Goal: Transaction & Acquisition: Purchase product/service

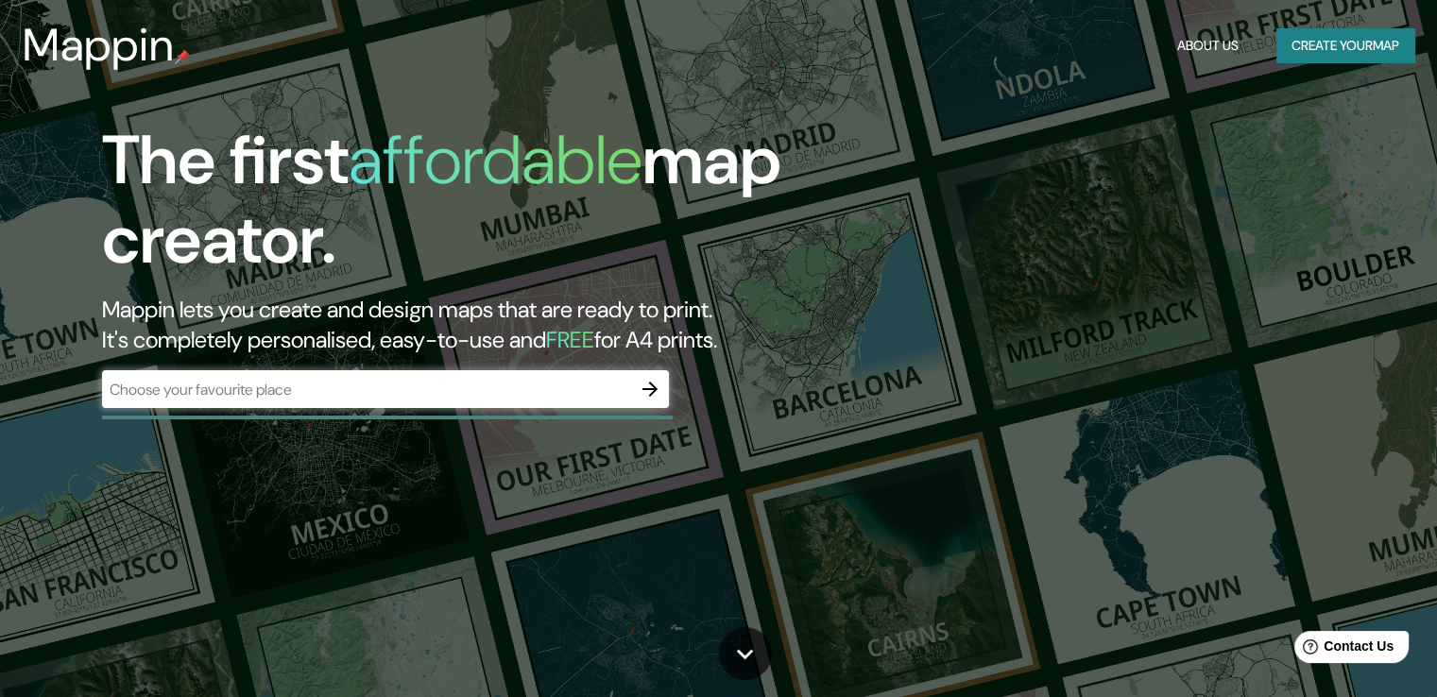
click at [249, 374] on div "​" at bounding box center [385, 389] width 567 height 38
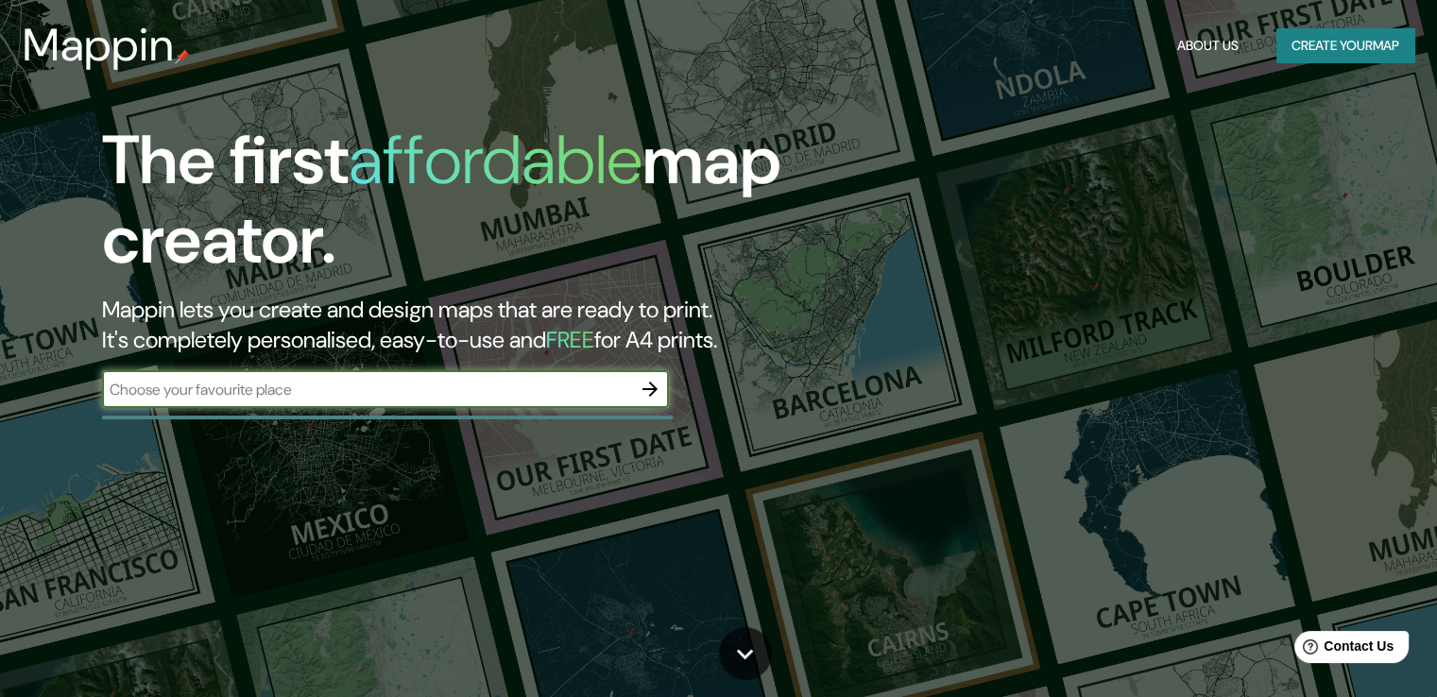
paste input "-17.391498369016688, -66.14521027522017"
type input "-17.391498369016688, -66.14521027522017"
click at [648, 383] on icon "button" at bounding box center [650, 389] width 23 height 23
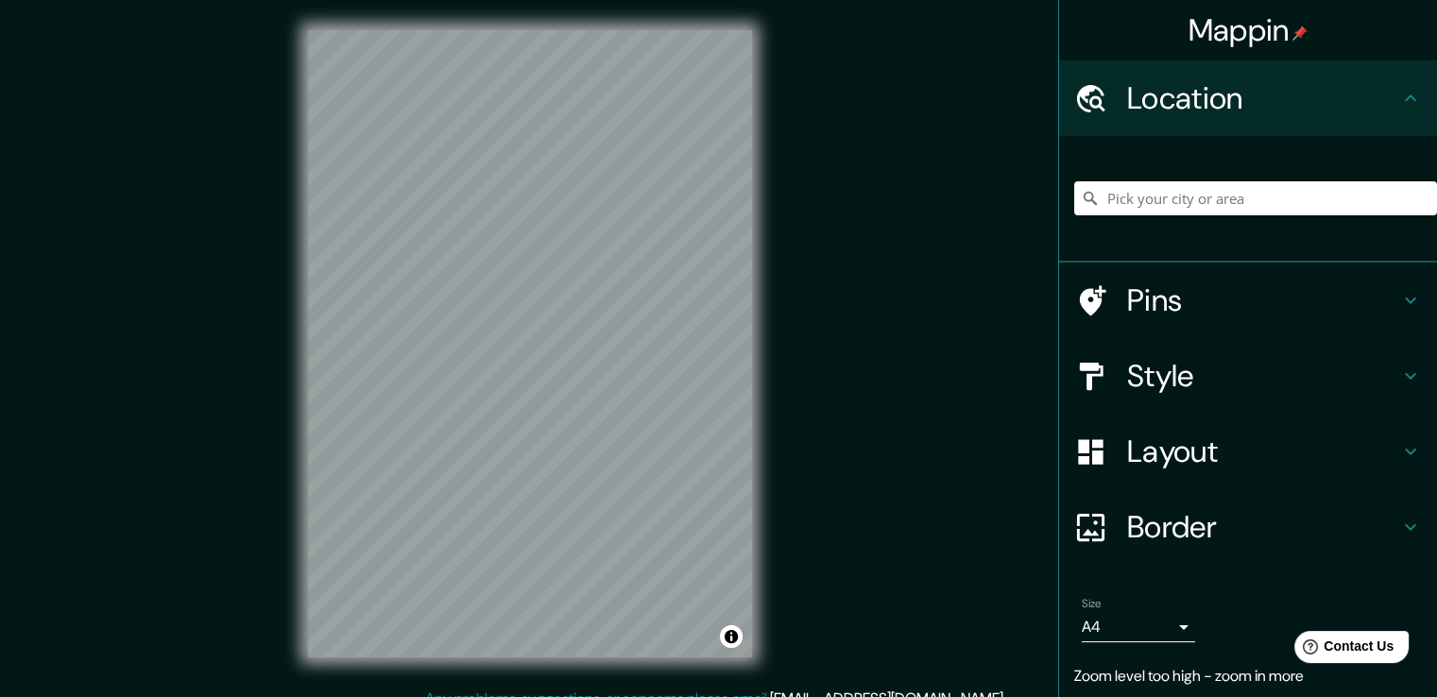
click at [254, 242] on div "Mappin Location Pins Style Layout Border Choose a border. Hint : you can make l…" at bounding box center [718, 359] width 1437 height 718
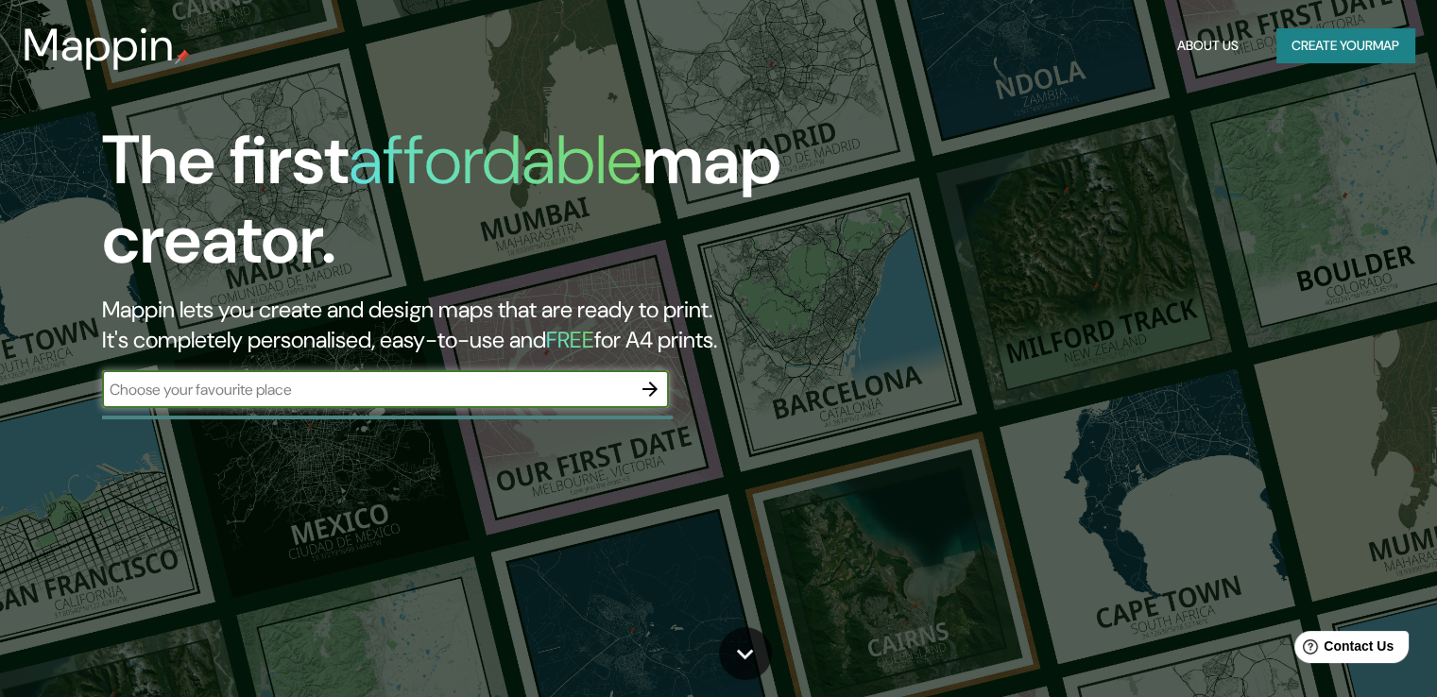
click at [431, 385] on input "text" at bounding box center [366, 390] width 529 height 22
type input "COCHABAMBA BOLIVIA"
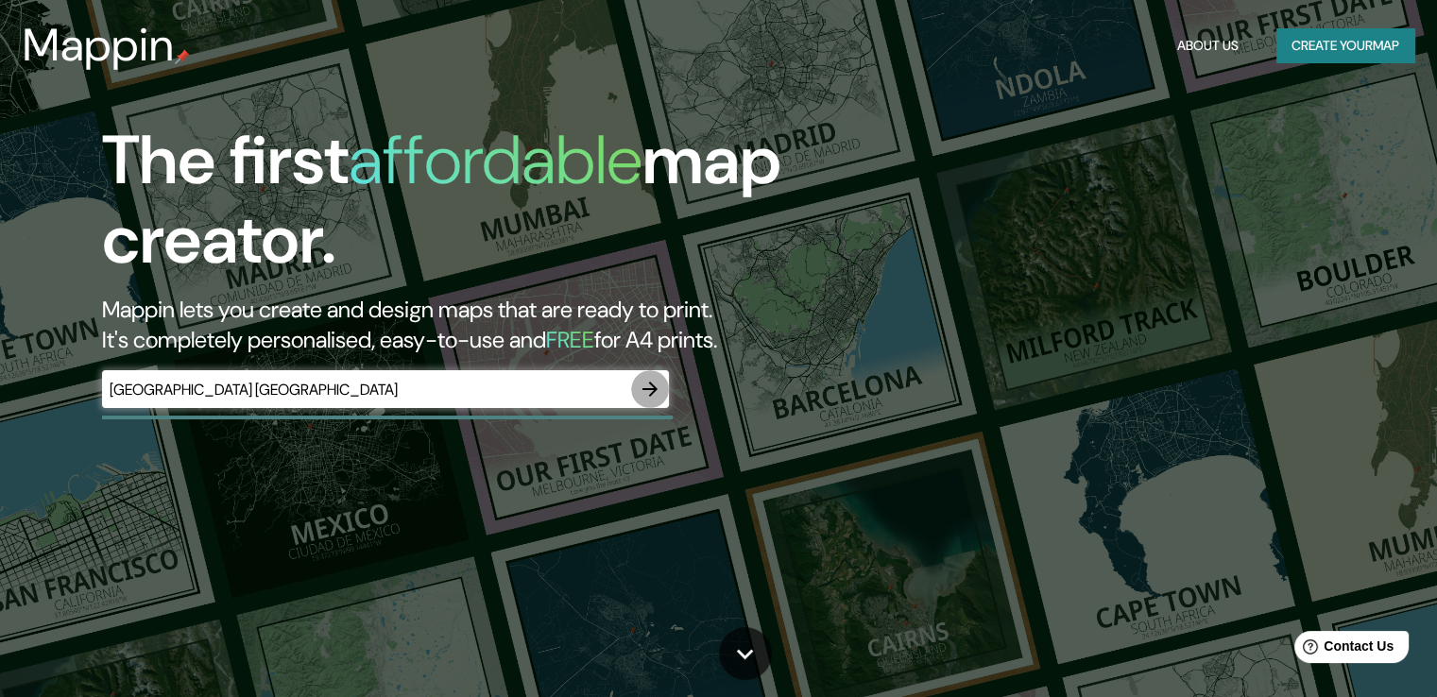
click at [654, 394] on icon "button" at bounding box center [650, 389] width 23 height 23
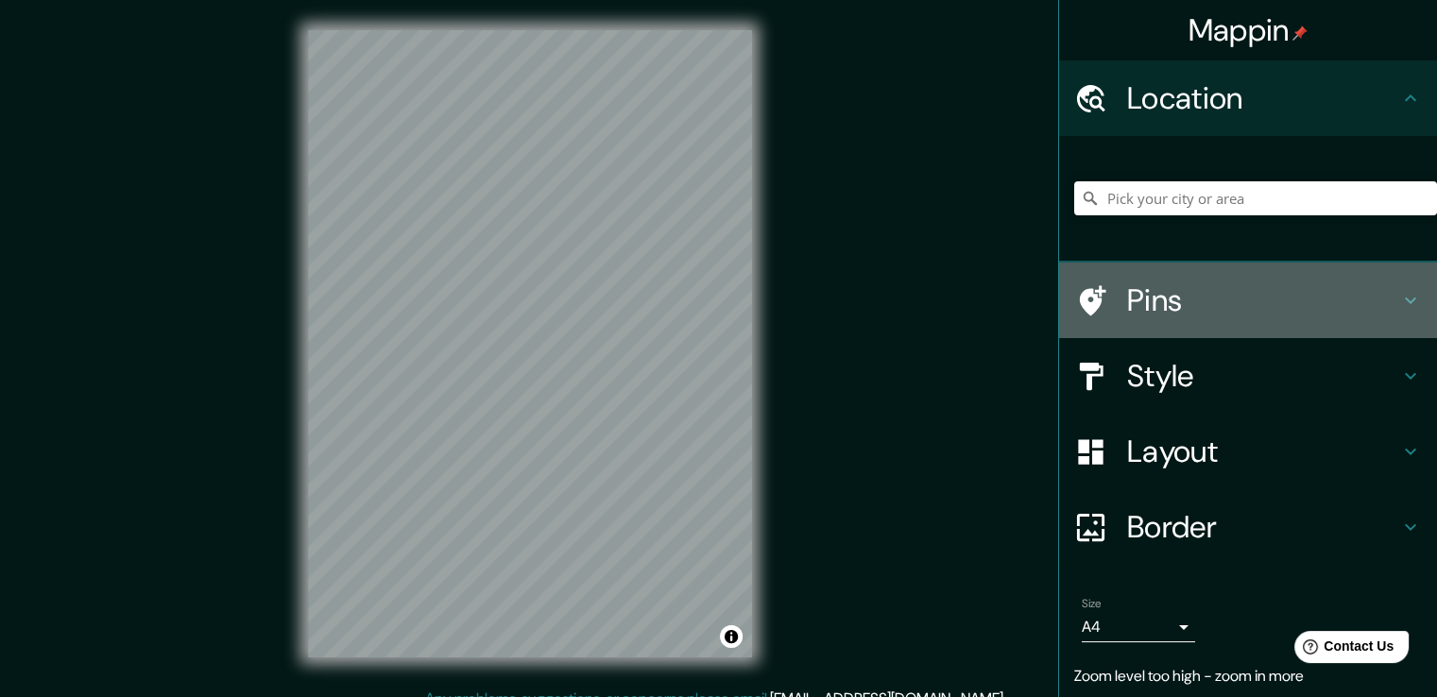
click at [1080, 302] on icon at bounding box center [1093, 300] width 26 height 30
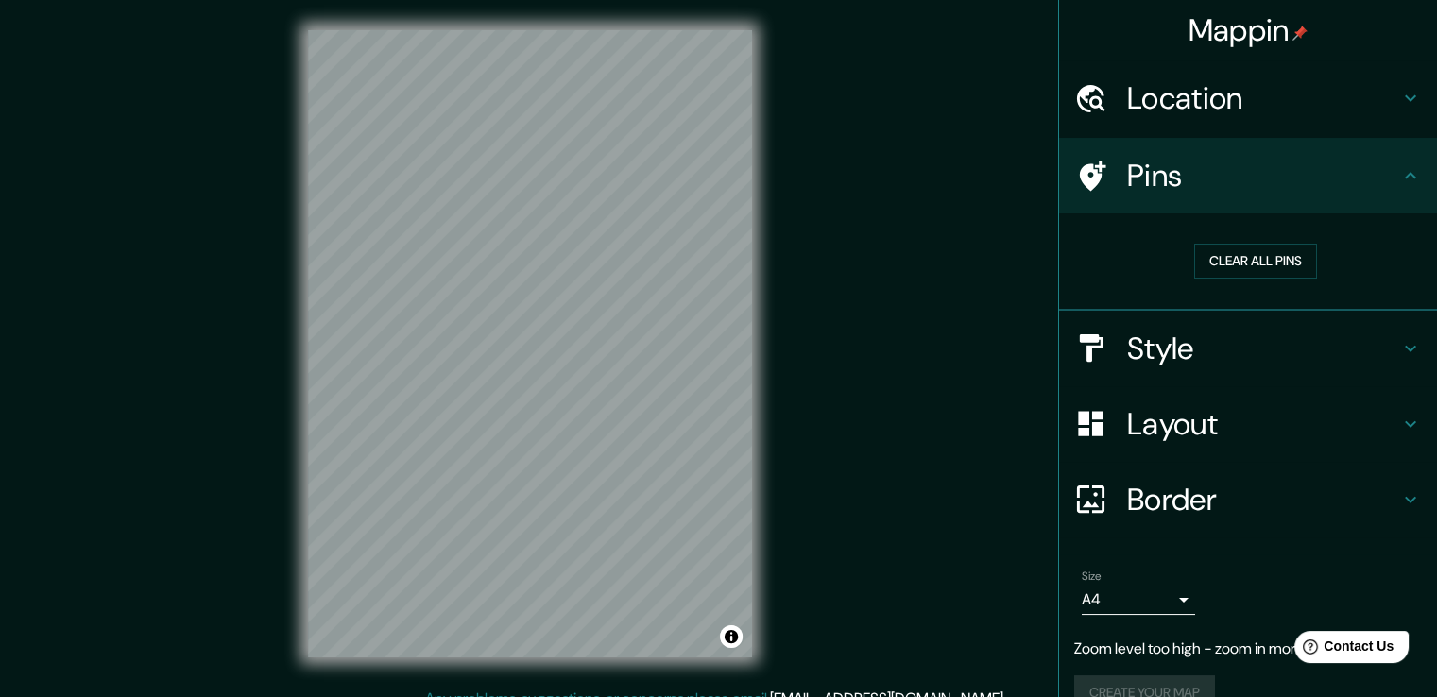
click at [1100, 115] on div "Location" at bounding box center [1248, 98] width 378 height 76
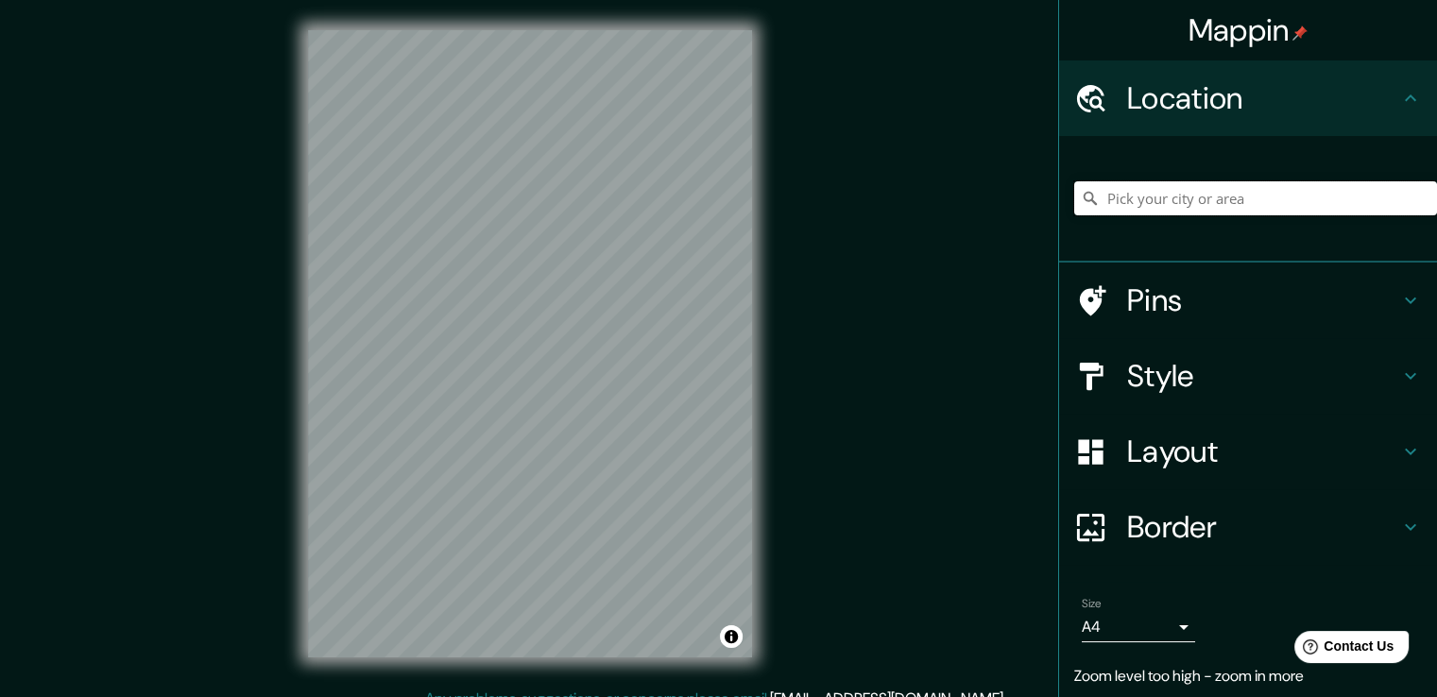
click at [1107, 201] on input "Pick your city or area" at bounding box center [1255, 198] width 363 height 34
paste input "-17.391498369016688, -66.14521027522017"
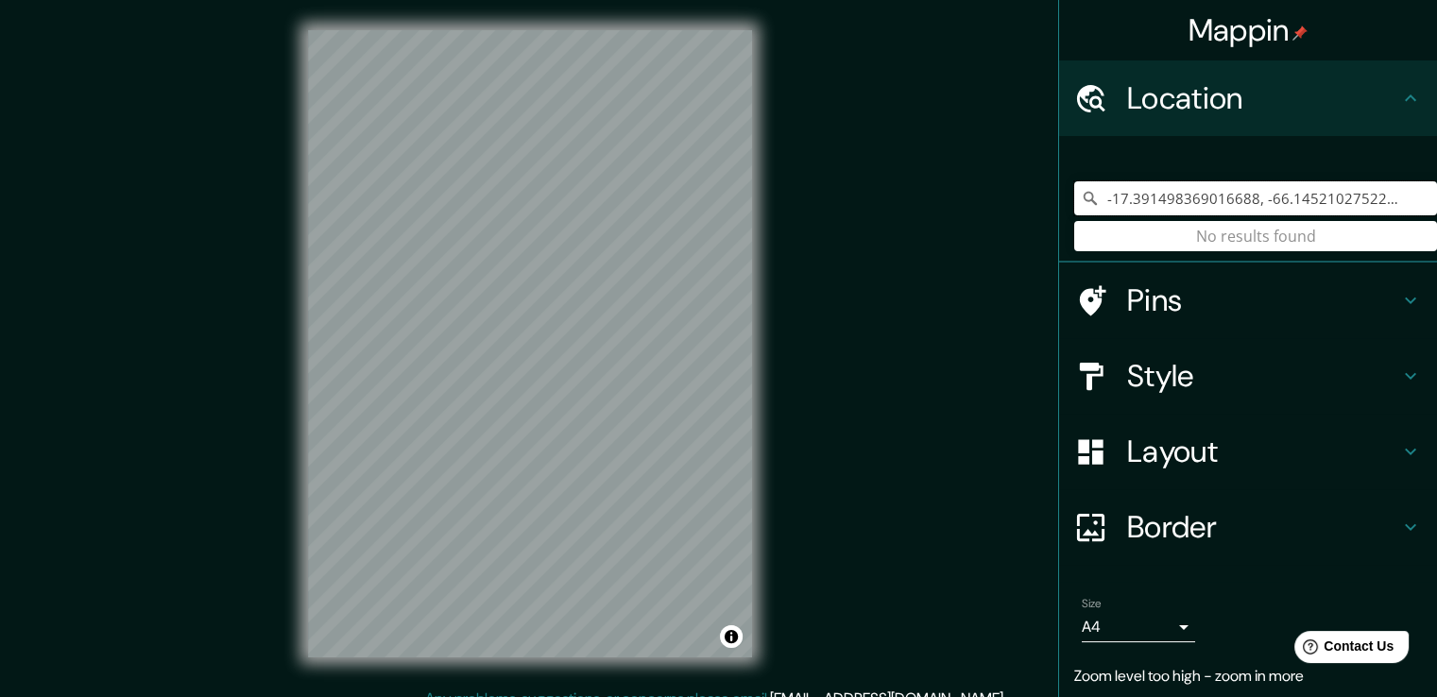
drag, startPoint x: 1390, startPoint y: 198, endPoint x: 995, endPoint y: 163, distance: 397.3
click at [995, 163] on div "Mappin Location -17.391498369016688, -66.14521027522017 No results found Pins S…" at bounding box center [718, 359] width 1437 height 718
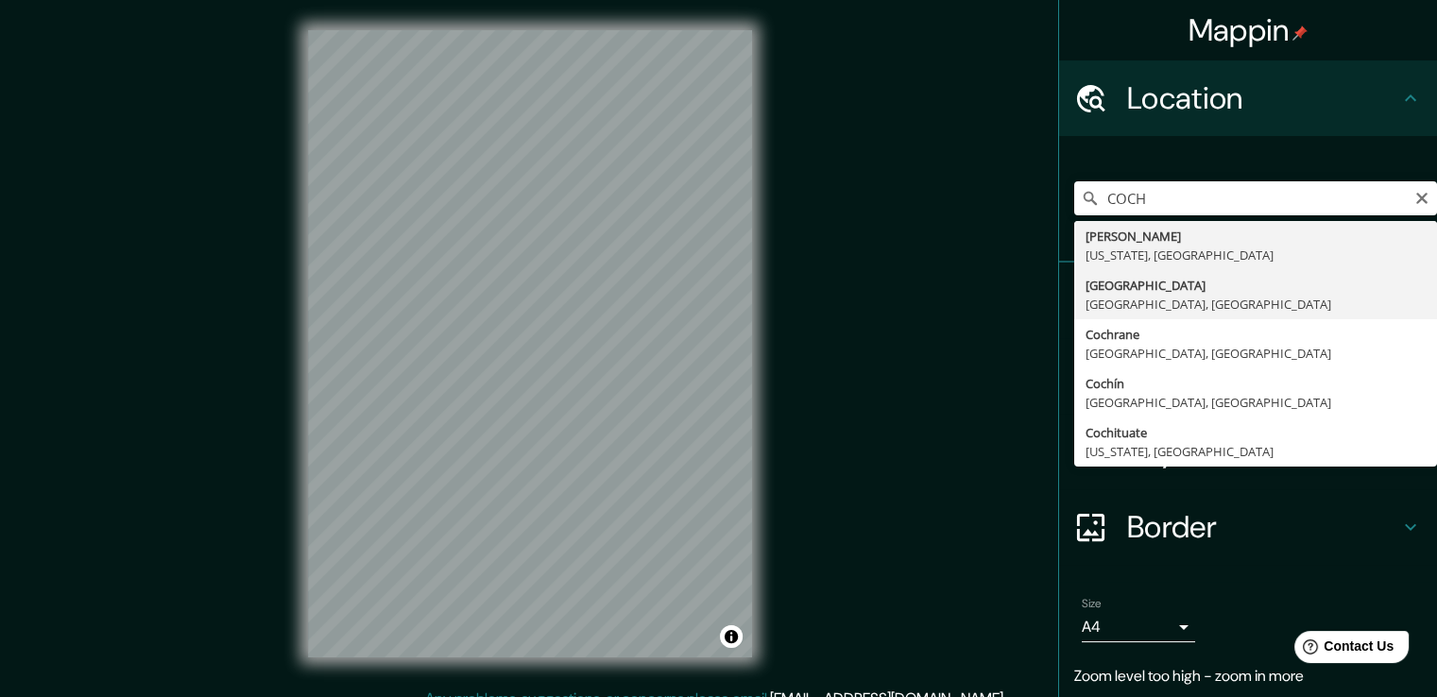
type input "Cochabamba, Departamento de Cochabamba, Bolivia"
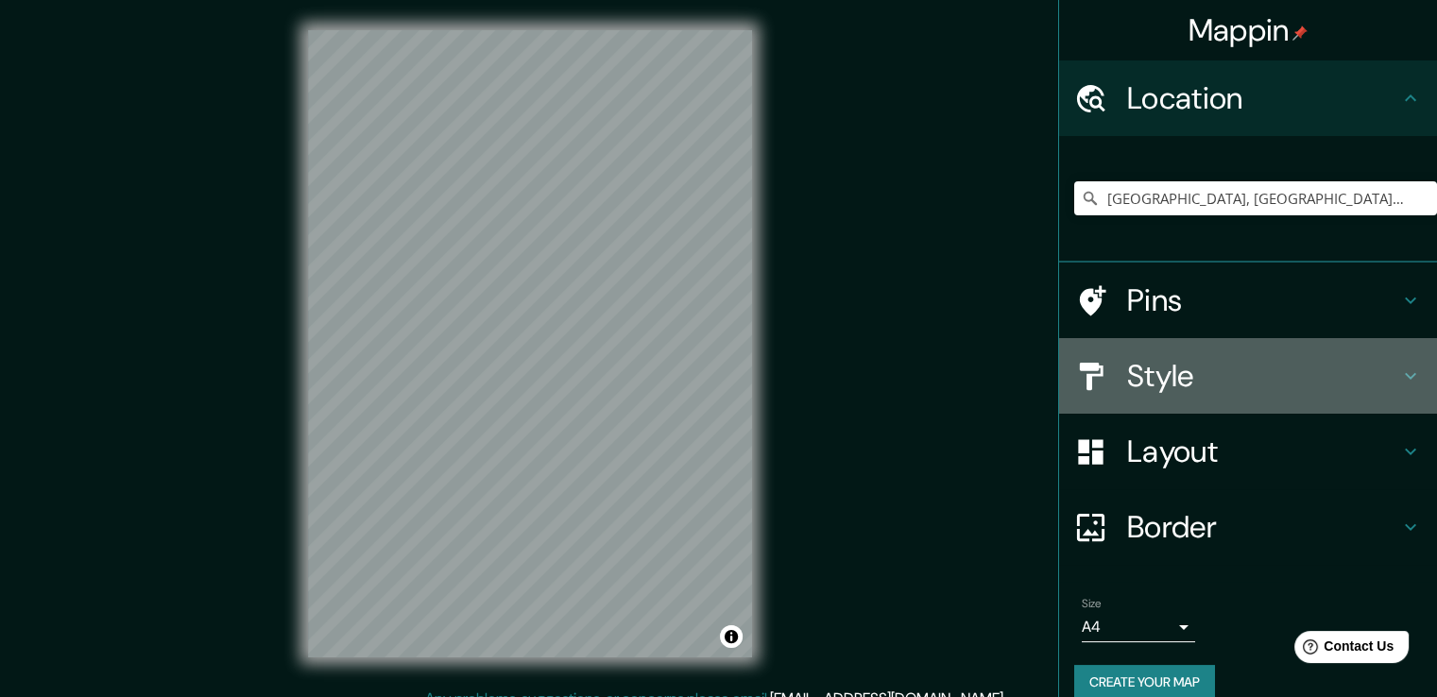
click at [1109, 372] on div at bounding box center [1100, 376] width 53 height 33
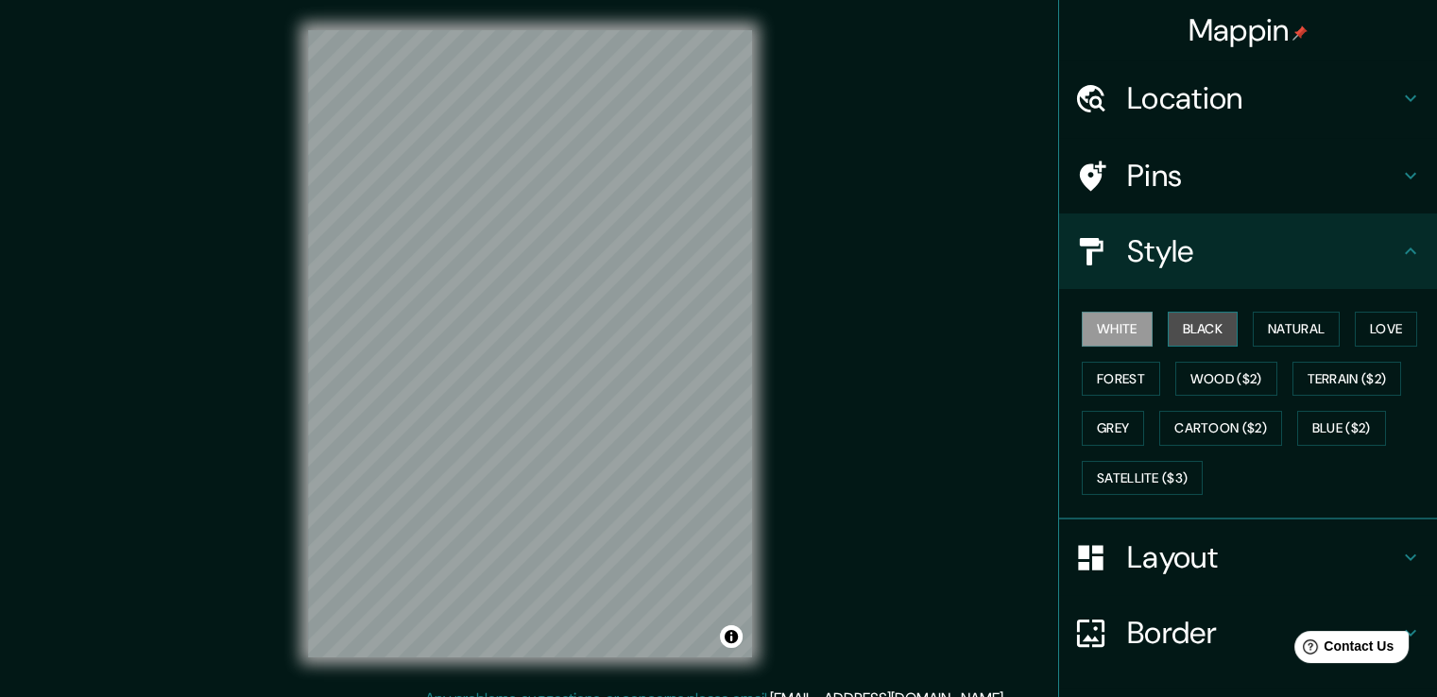
click at [1186, 334] on button "Black" at bounding box center [1203, 329] width 71 height 35
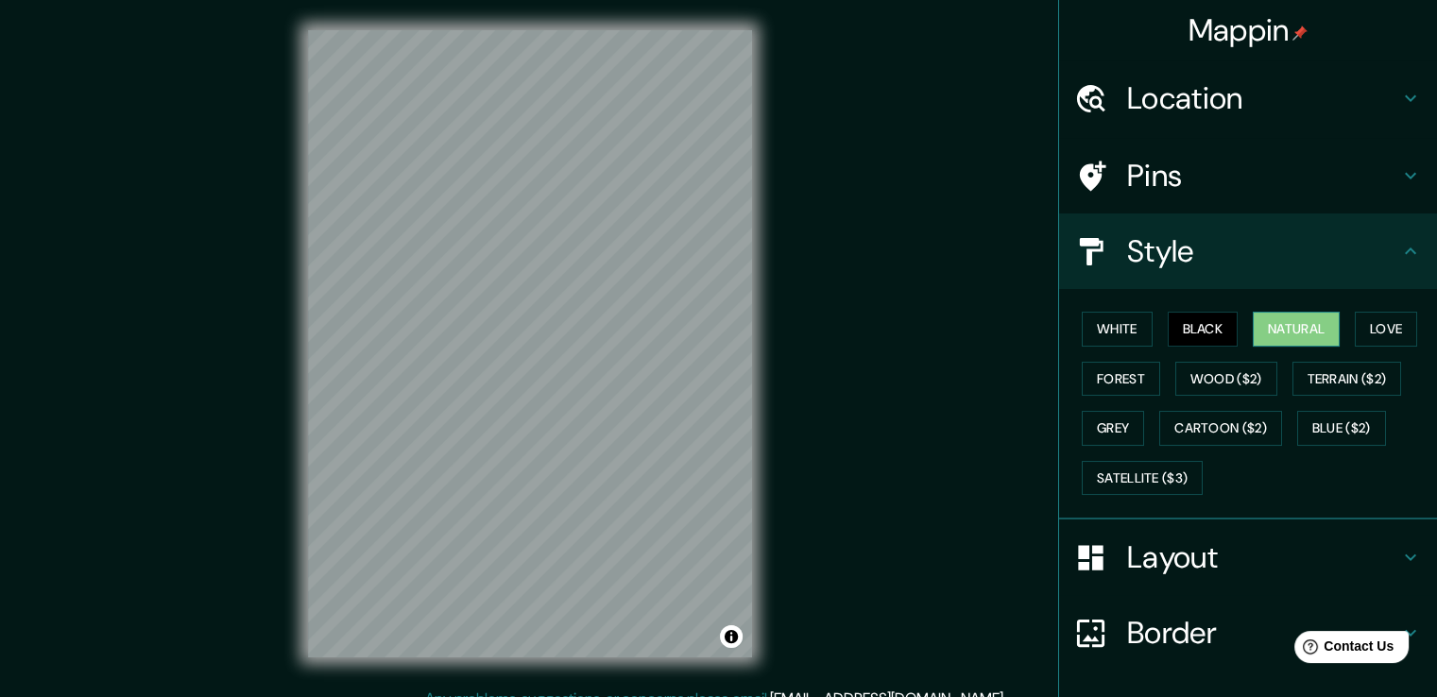
click at [1270, 326] on button "Natural" at bounding box center [1296, 329] width 87 height 35
click at [1100, 375] on button "Forest" at bounding box center [1121, 379] width 78 height 35
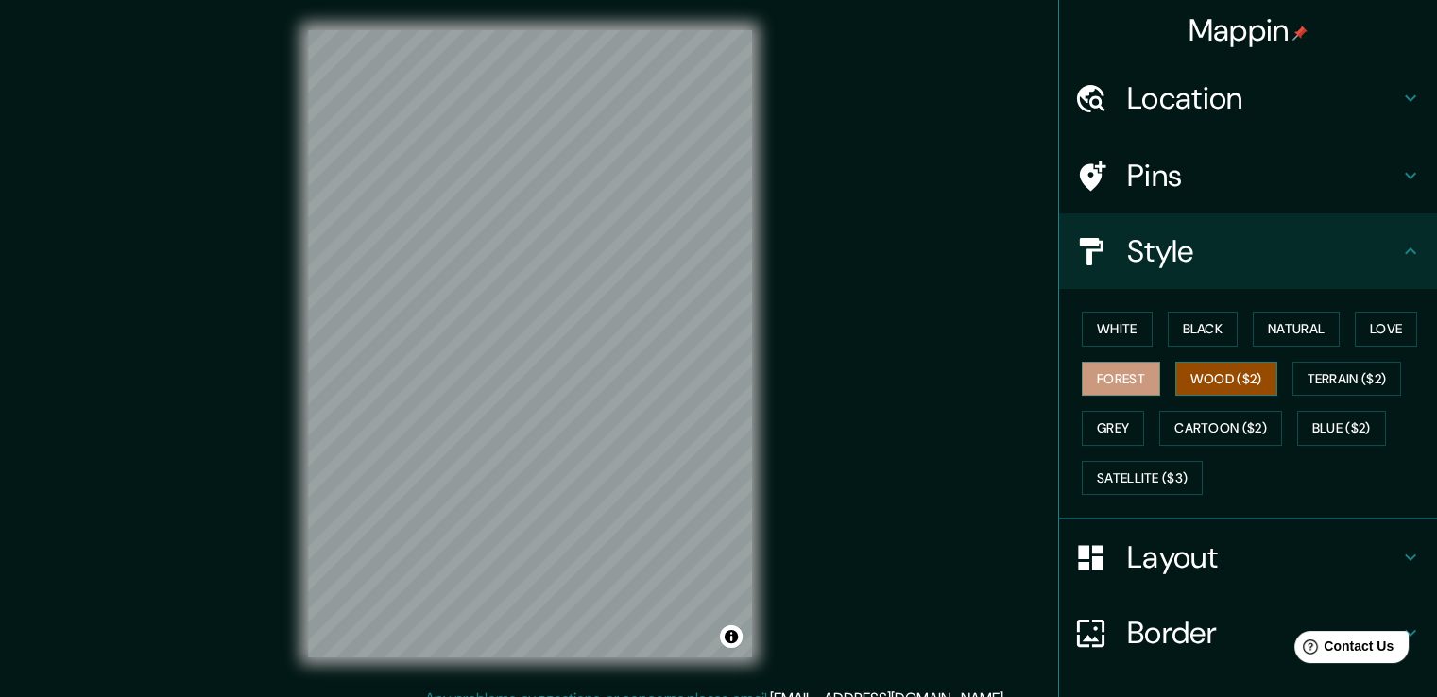
click at [1198, 379] on button "Wood ($2)" at bounding box center [1226, 379] width 102 height 35
click at [1102, 422] on button "Grey" at bounding box center [1113, 428] width 62 height 35
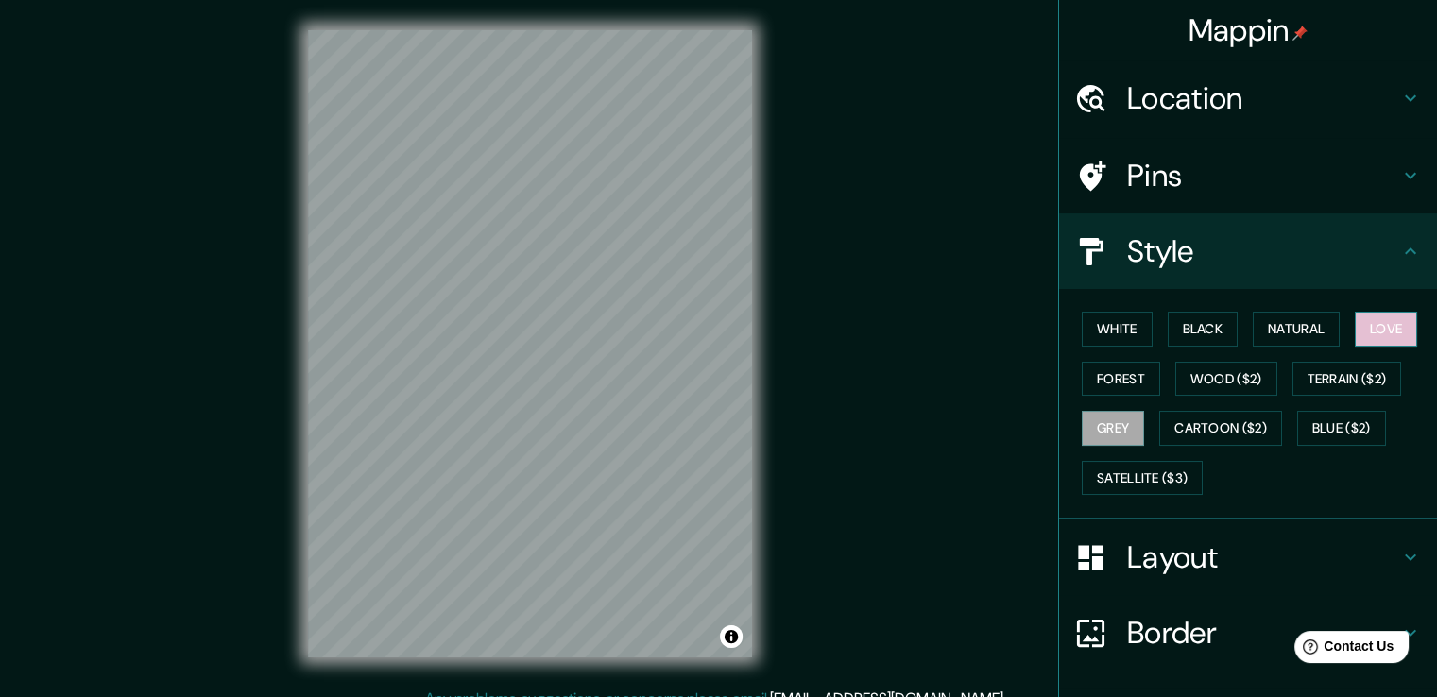
click at [1387, 321] on button "Love" at bounding box center [1386, 329] width 62 height 35
click at [1285, 328] on button "Natural" at bounding box center [1296, 329] width 87 height 35
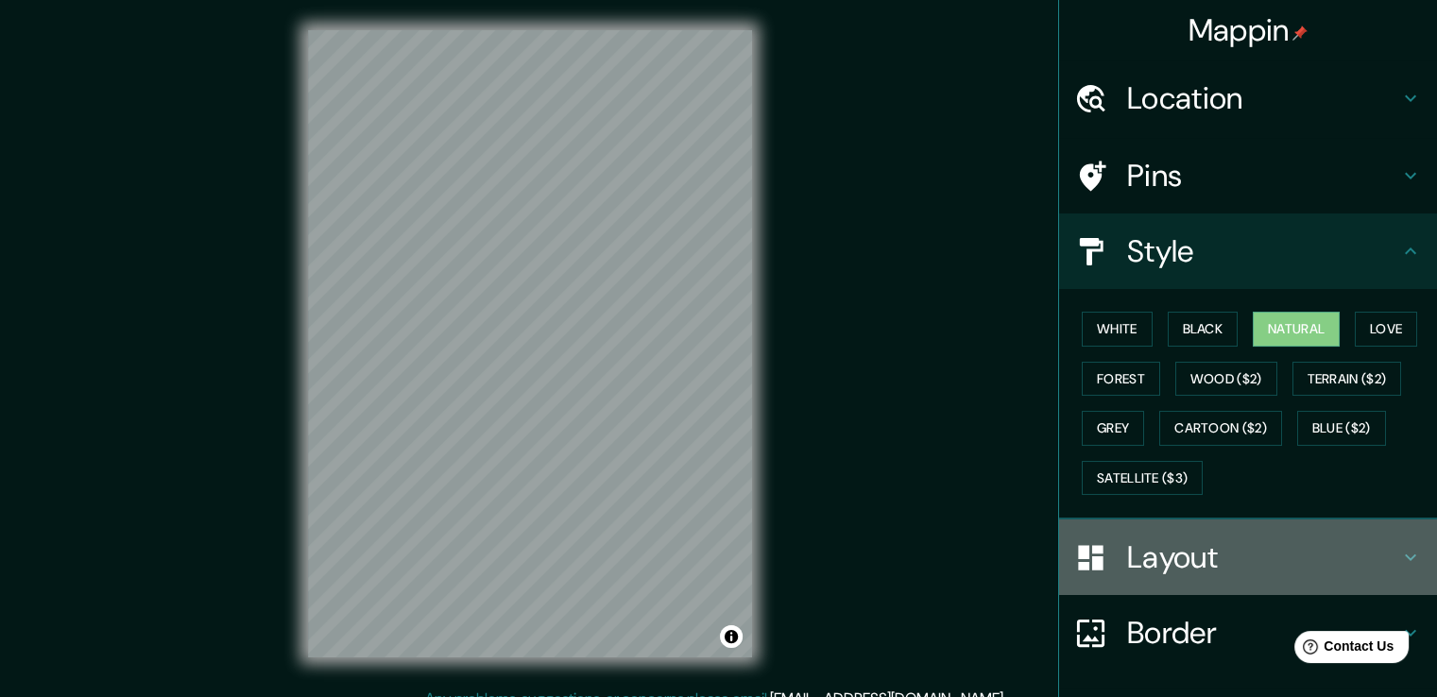
click at [1127, 547] on h4 "Layout" at bounding box center [1263, 557] width 272 height 38
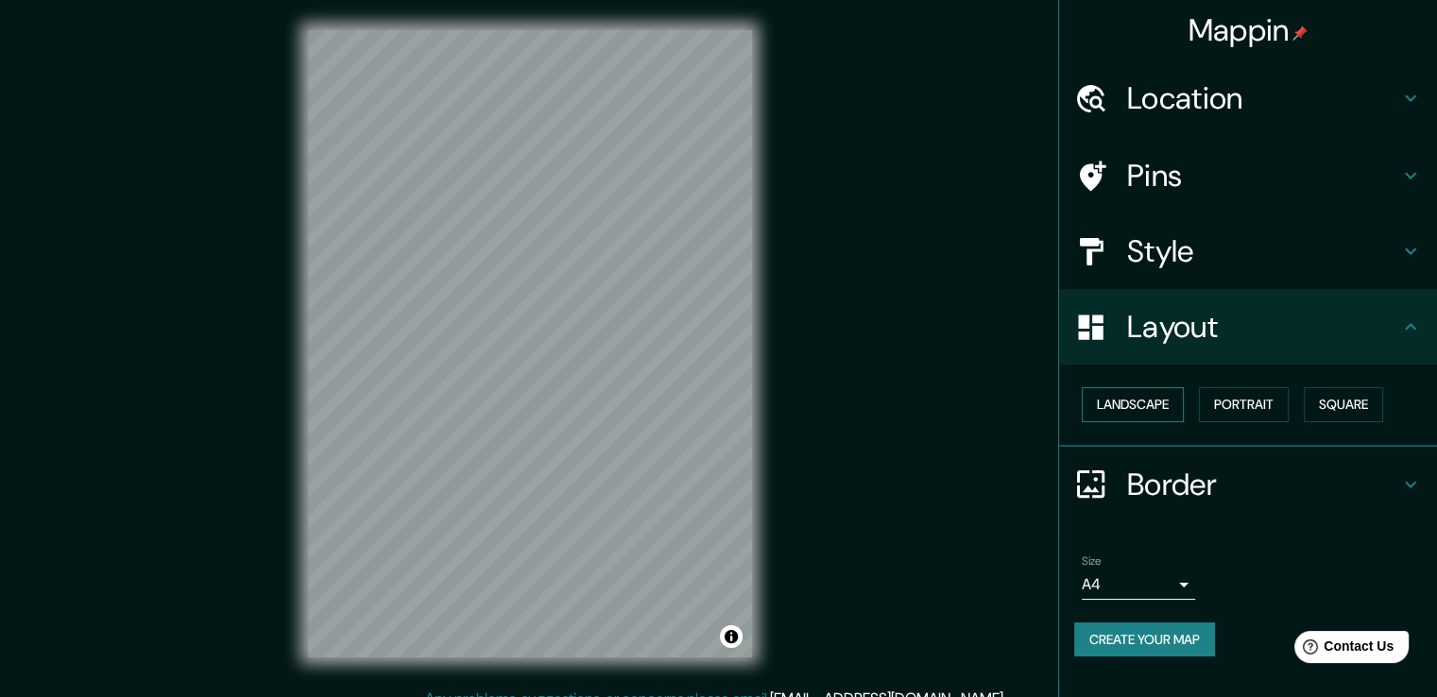
click at [1141, 406] on button "Landscape" at bounding box center [1133, 404] width 102 height 35
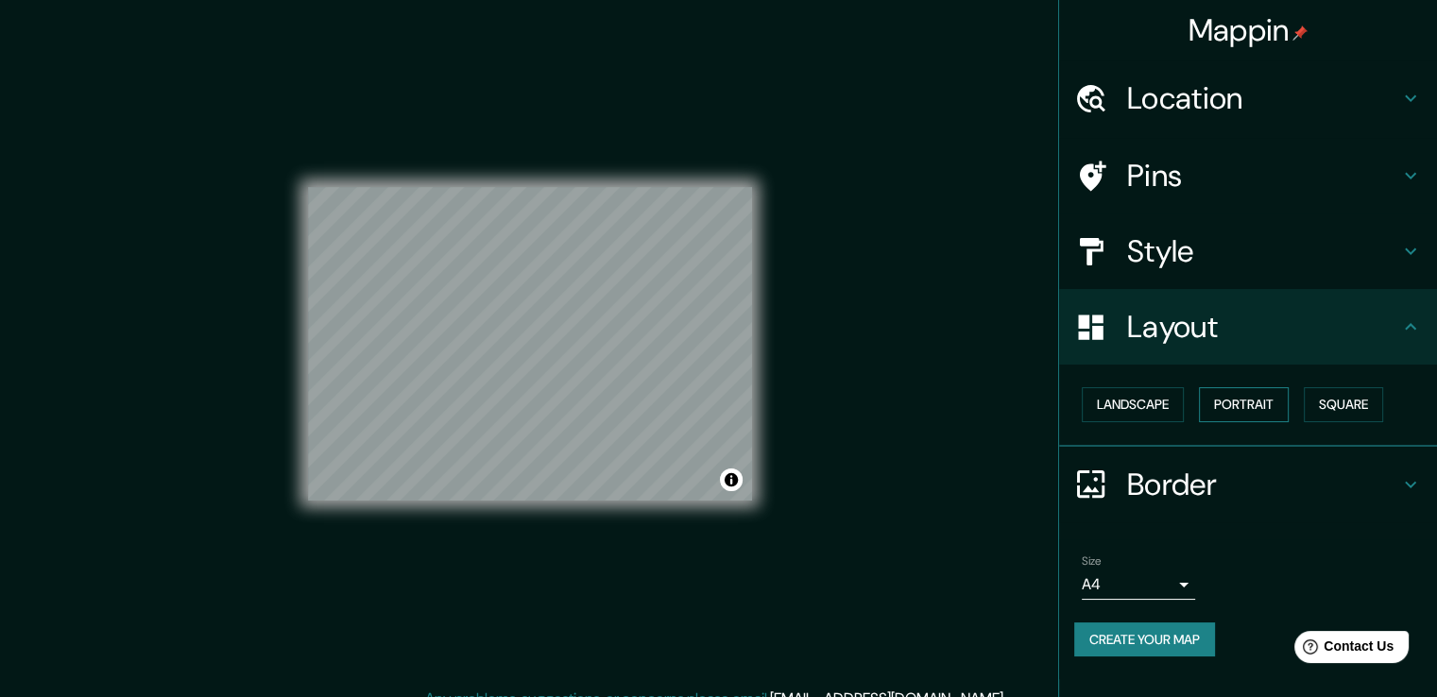
click at [1230, 398] on button "Portrait" at bounding box center [1244, 404] width 90 height 35
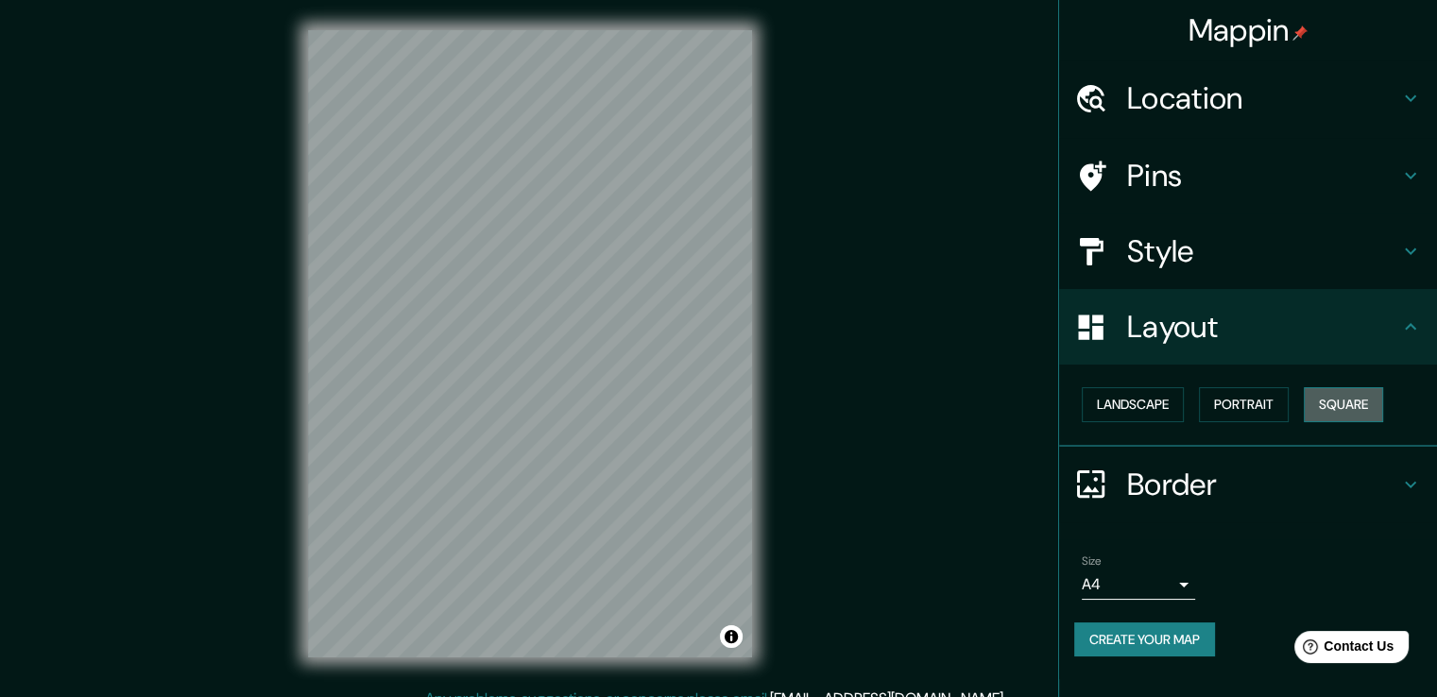
click at [1344, 398] on button "Square" at bounding box center [1343, 404] width 79 height 35
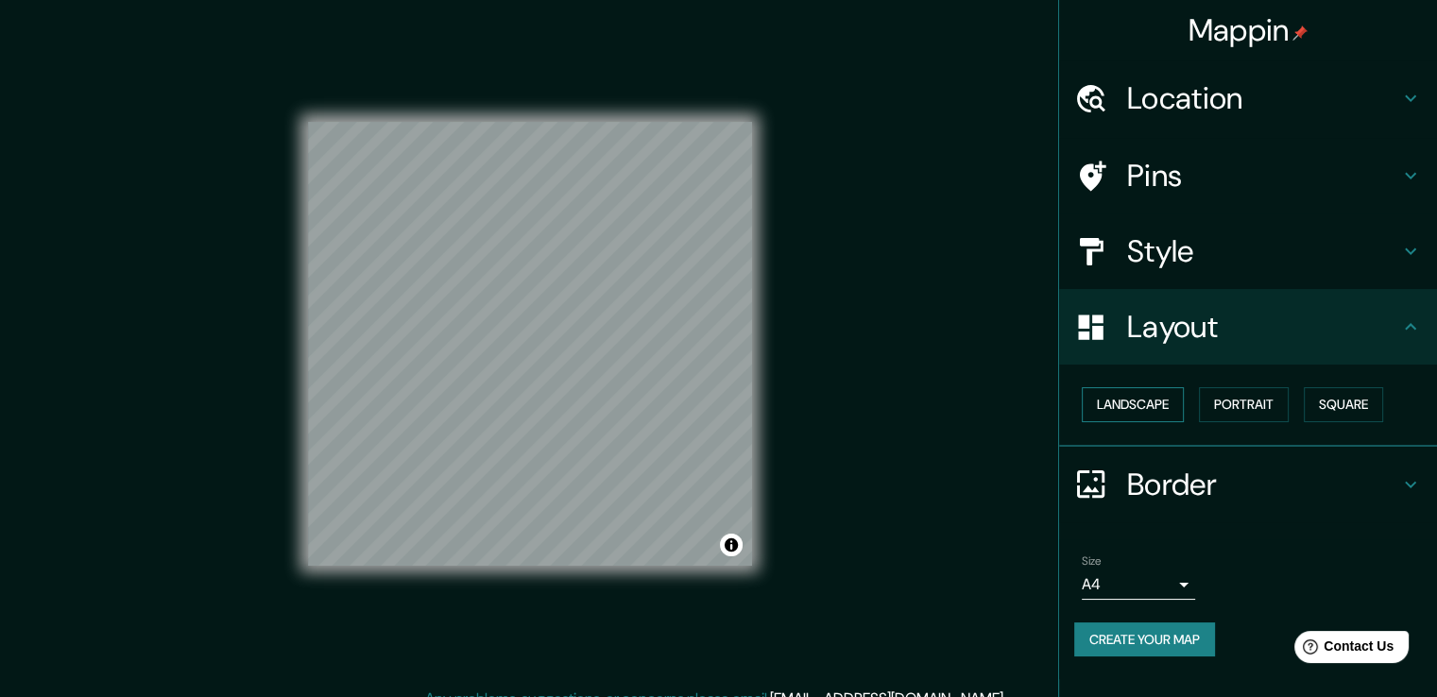
click at [1151, 407] on button "Landscape" at bounding box center [1133, 404] width 102 height 35
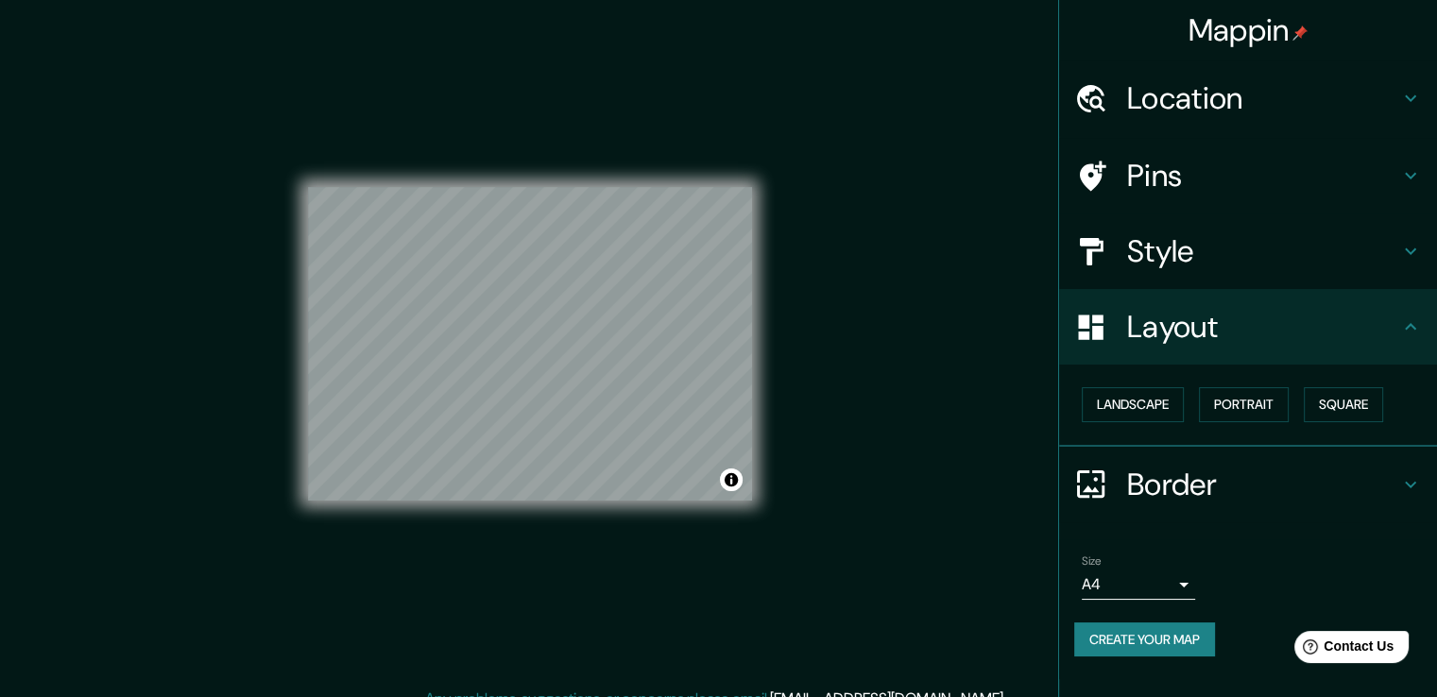
scroll to position [21, 0]
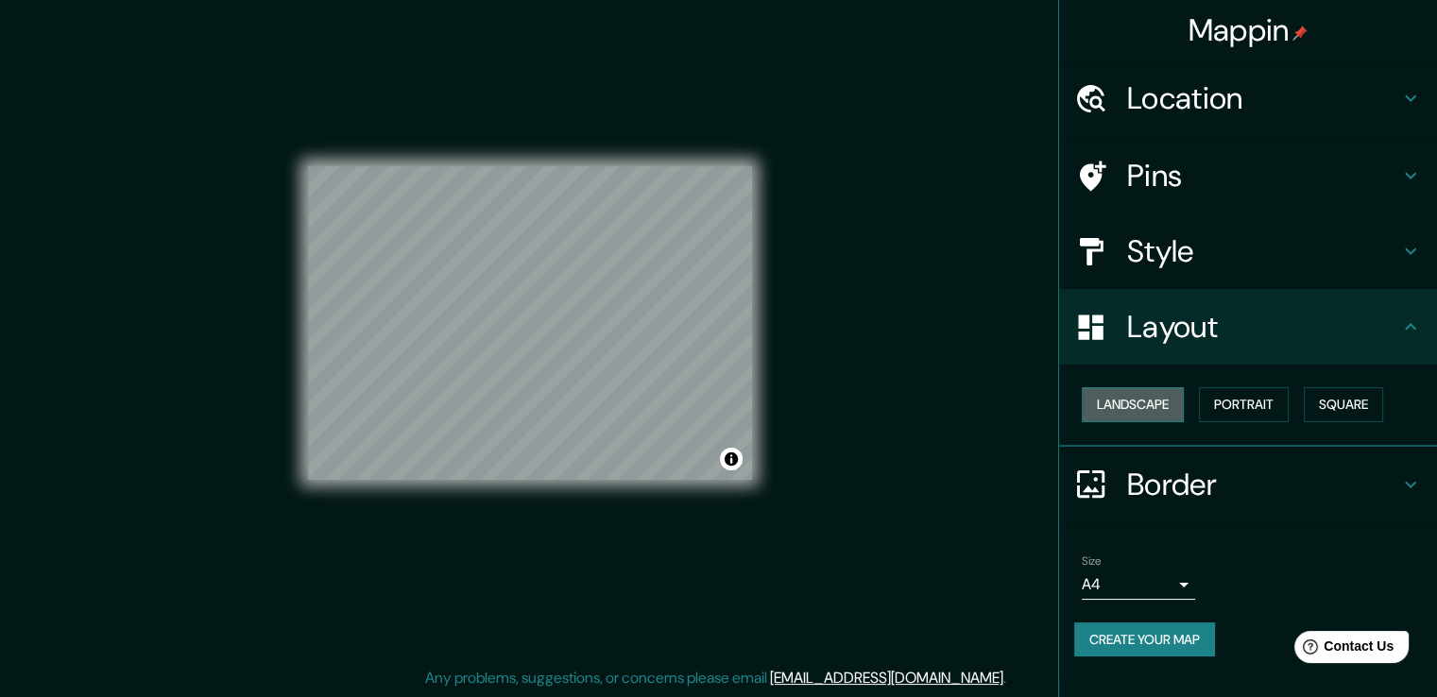
click at [1139, 400] on button "Landscape" at bounding box center [1133, 404] width 102 height 35
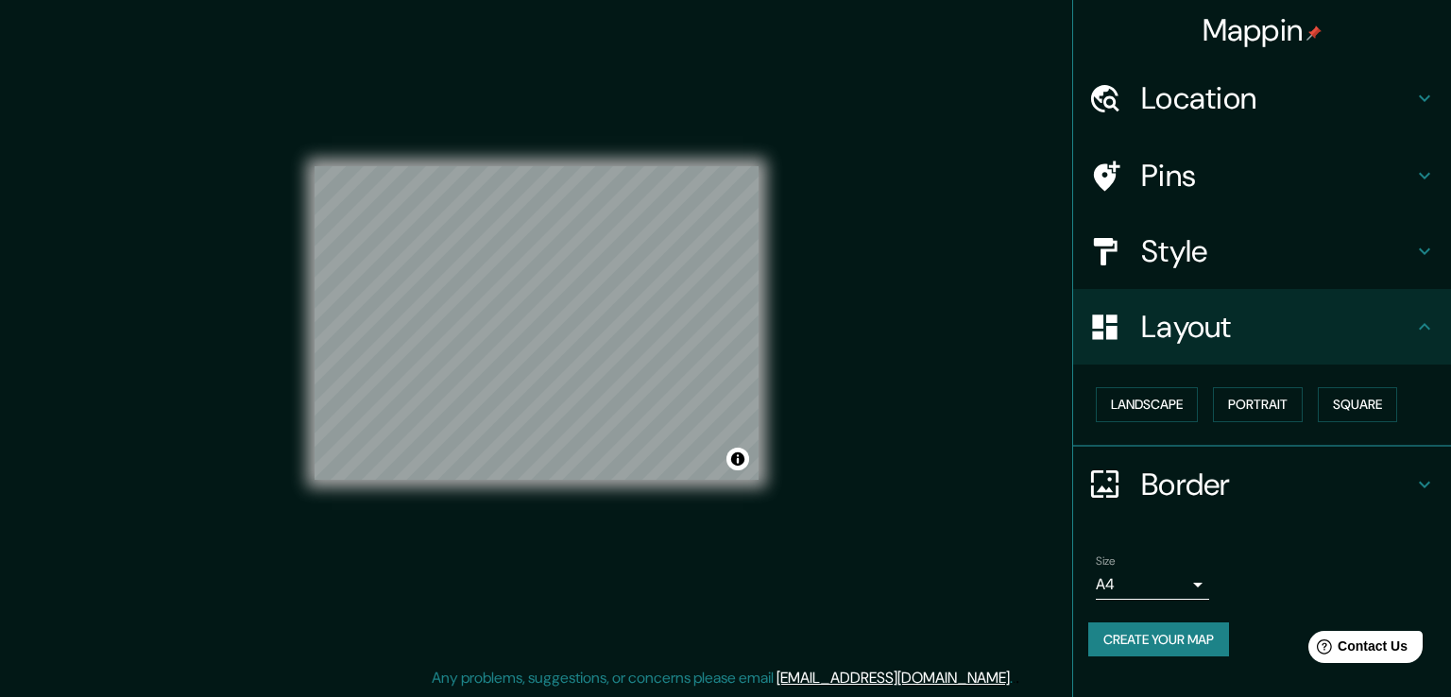
click at [1160, 578] on body "Mappin Location Cochabamba, Departamento de Cochabamba, Bolivia Pins Style Layo…" at bounding box center [725, 327] width 1451 height 697
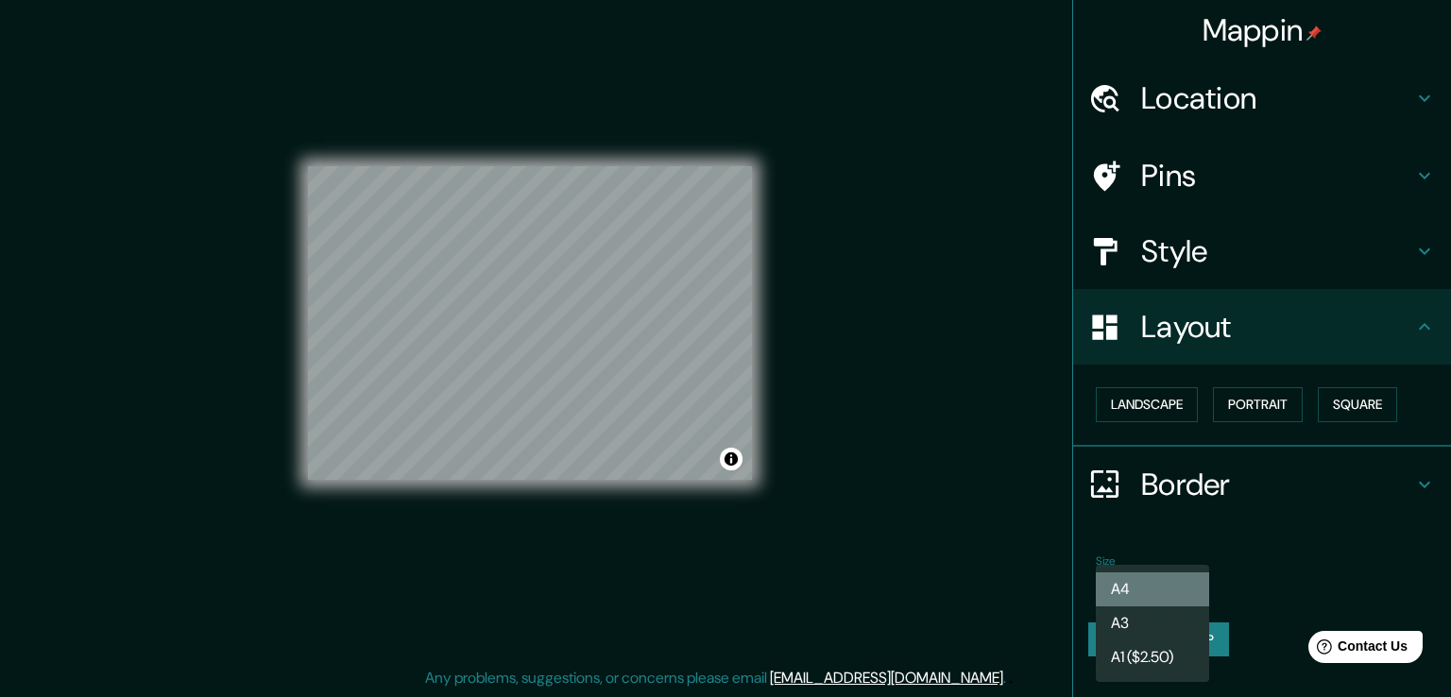
click at [1172, 579] on li "A4" at bounding box center [1152, 589] width 113 height 34
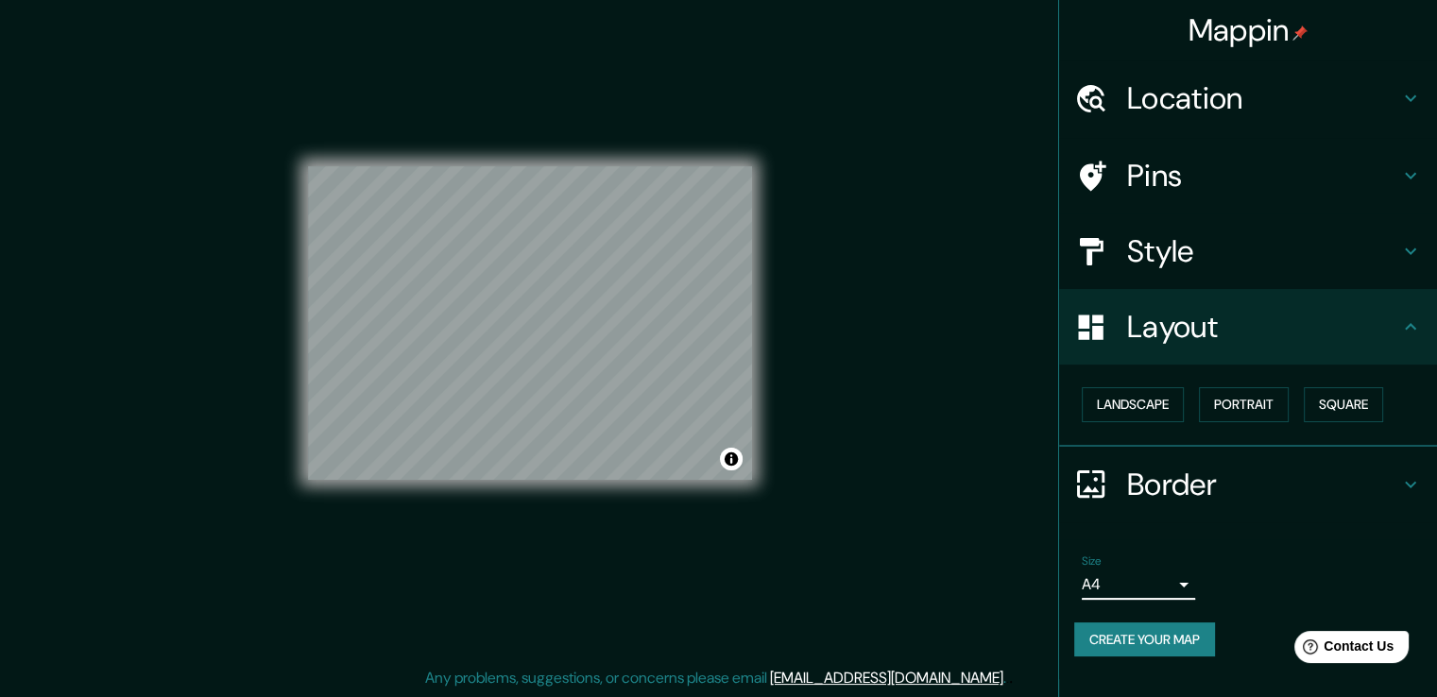
click at [1145, 269] on h4 "Style" at bounding box center [1263, 251] width 272 height 38
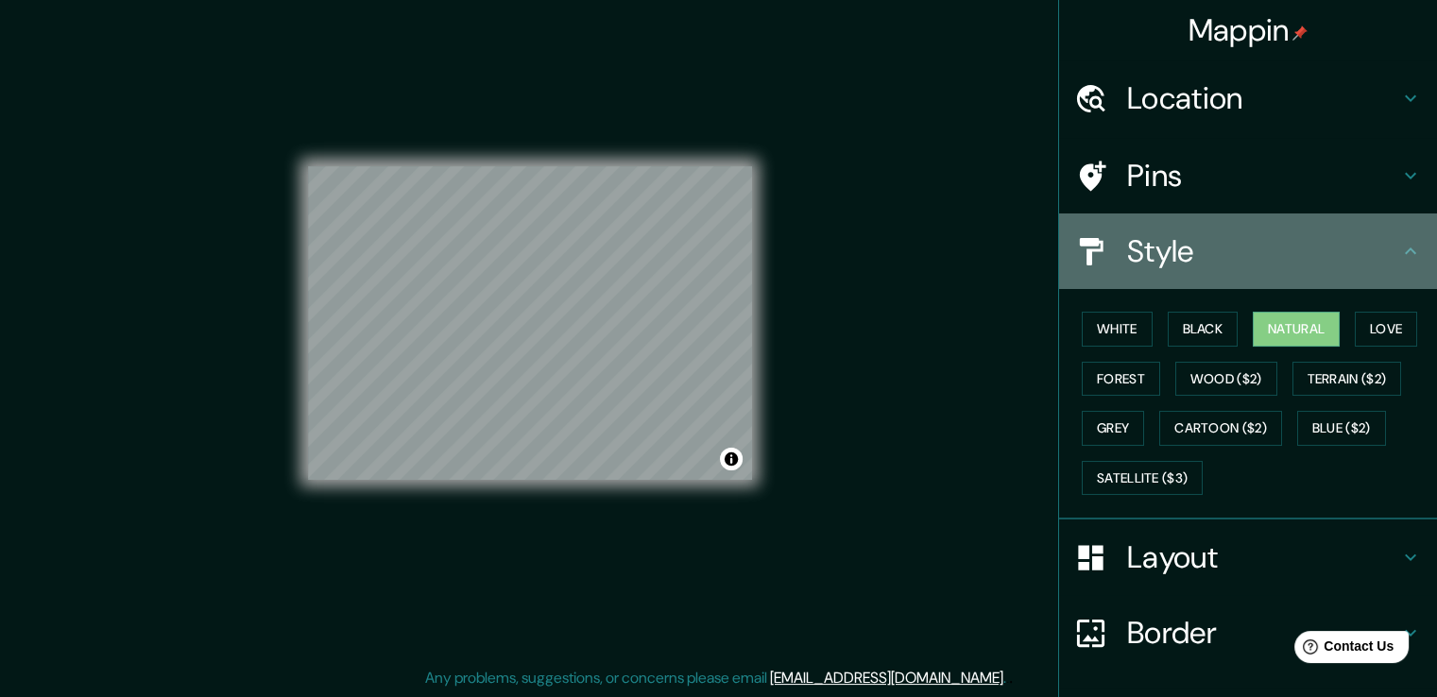
click at [1145, 269] on h4 "Style" at bounding box center [1263, 251] width 272 height 38
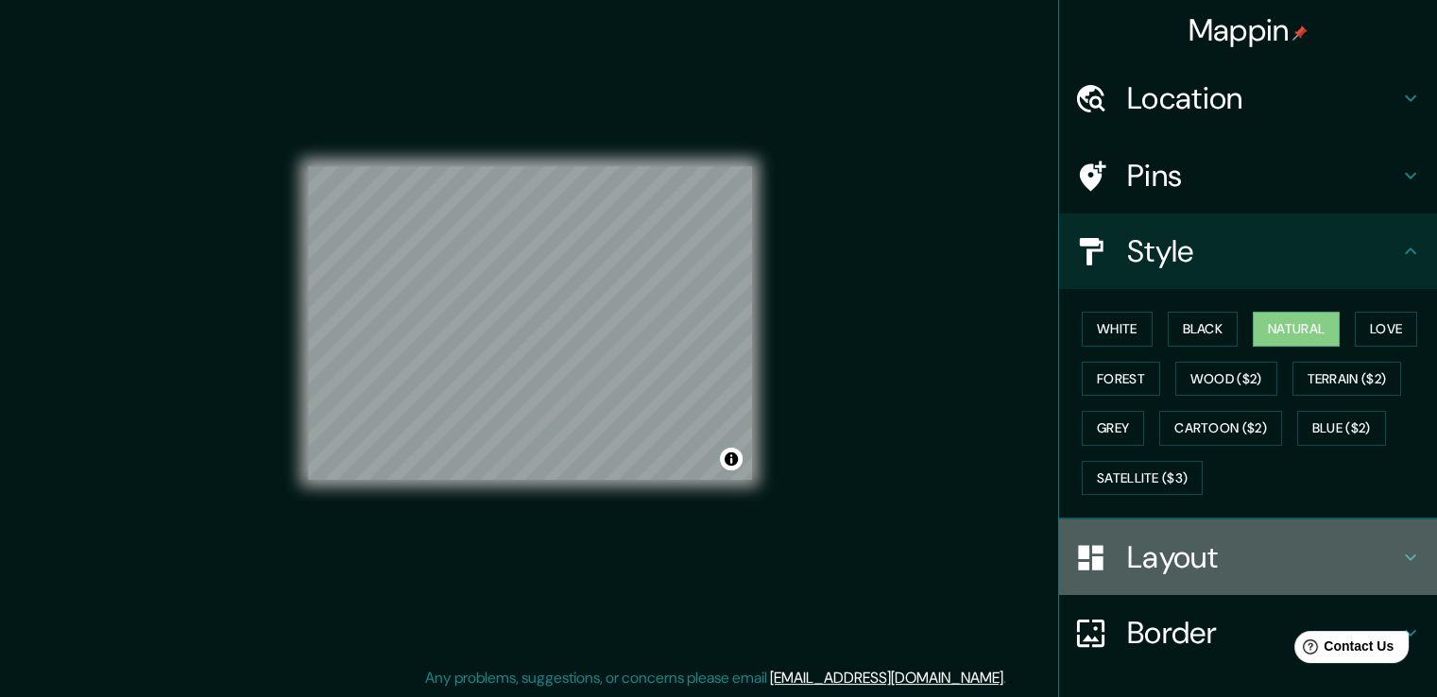
click at [1107, 541] on div at bounding box center [1100, 557] width 53 height 33
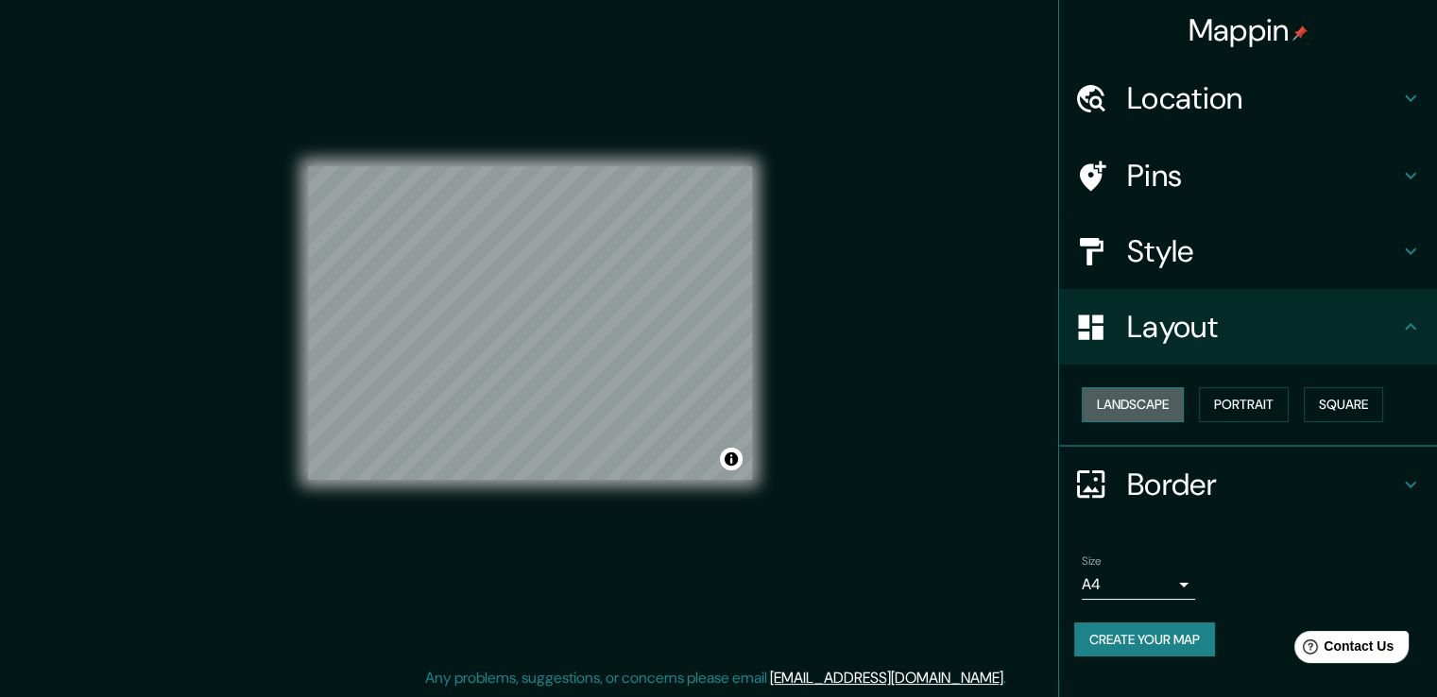
click at [1126, 396] on button "Landscape" at bounding box center [1133, 404] width 102 height 35
click at [1130, 407] on button "Landscape" at bounding box center [1133, 404] width 102 height 35
click at [1231, 403] on button "Portrait" at bounding box center [1244, 404] width 90 height 35
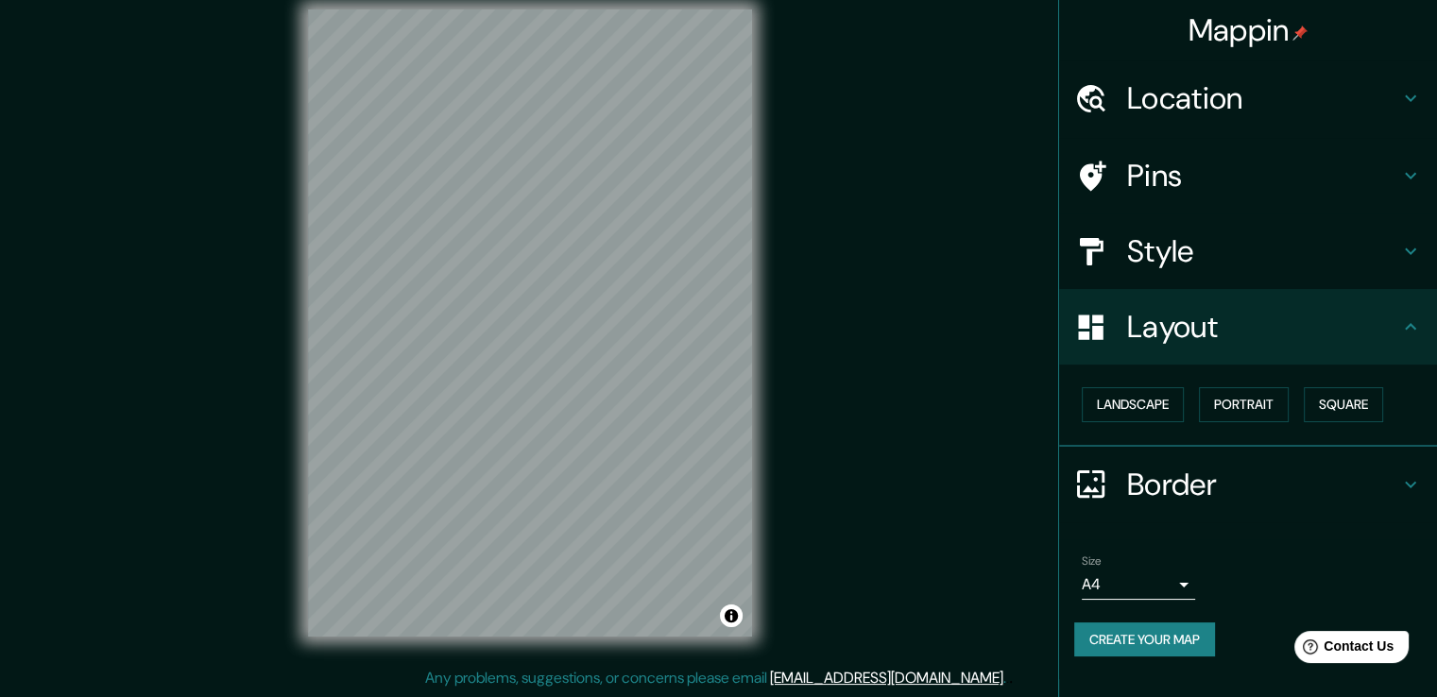
click at [1179, 629] on button "Create your map" at bounding box center [1144, 639] width 141 height 35
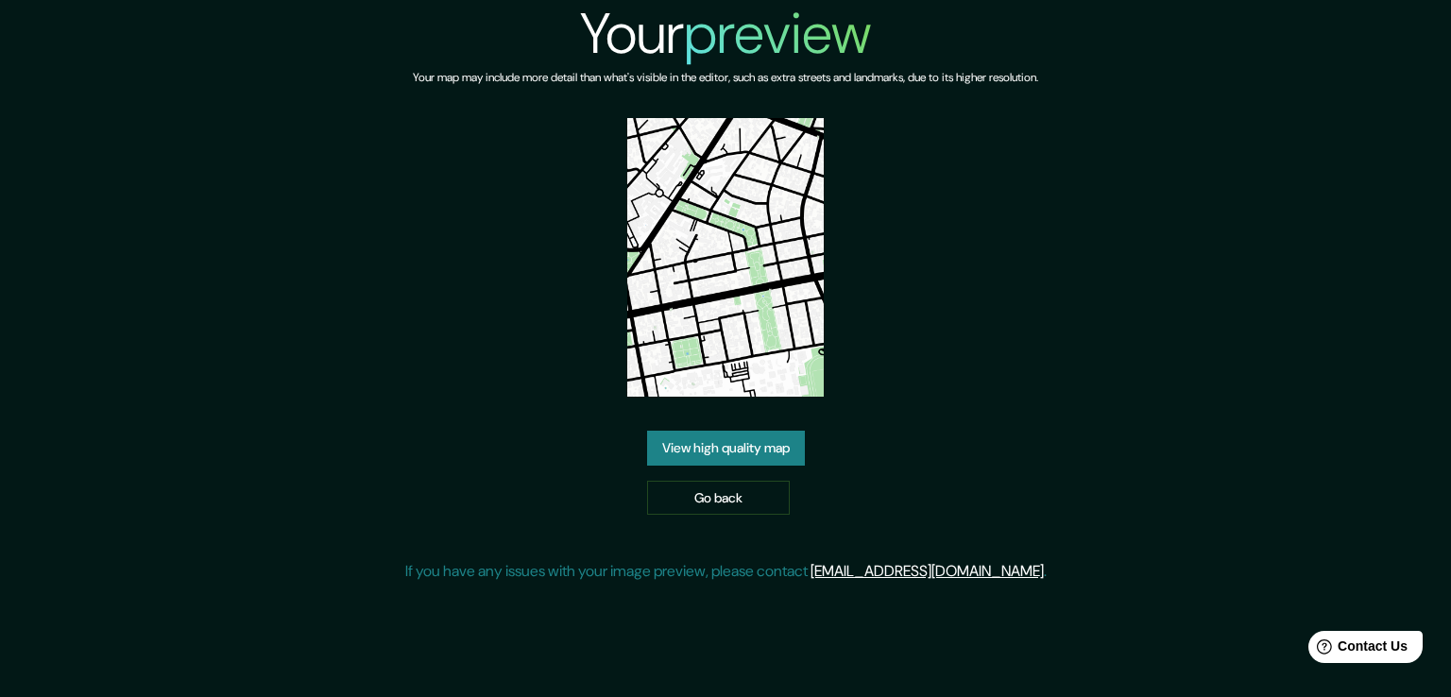
click at [767, 451] on link "View high quality map" at bounding box center [726, 448] width 158 height 35
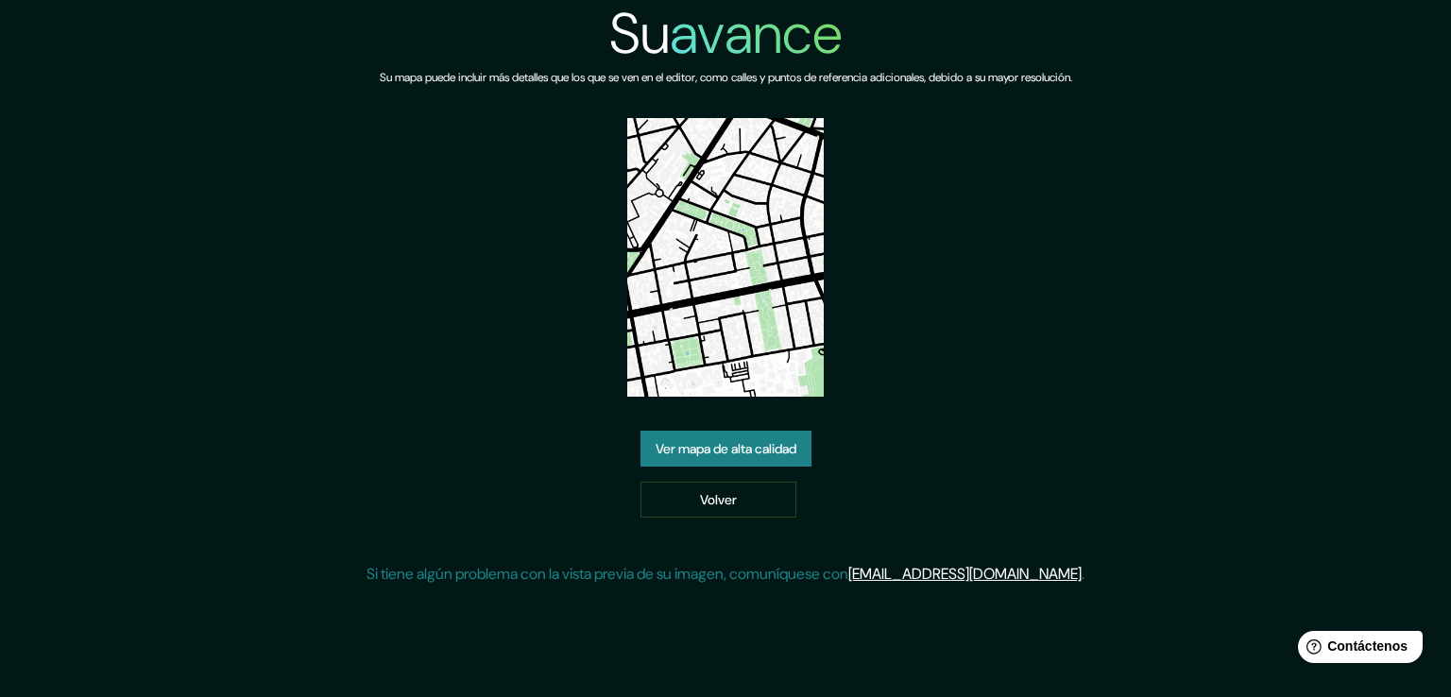
click at [784, 455] on font "Ver mapa de alta calidad" at bounding box center [726, 448] width 141 height 17
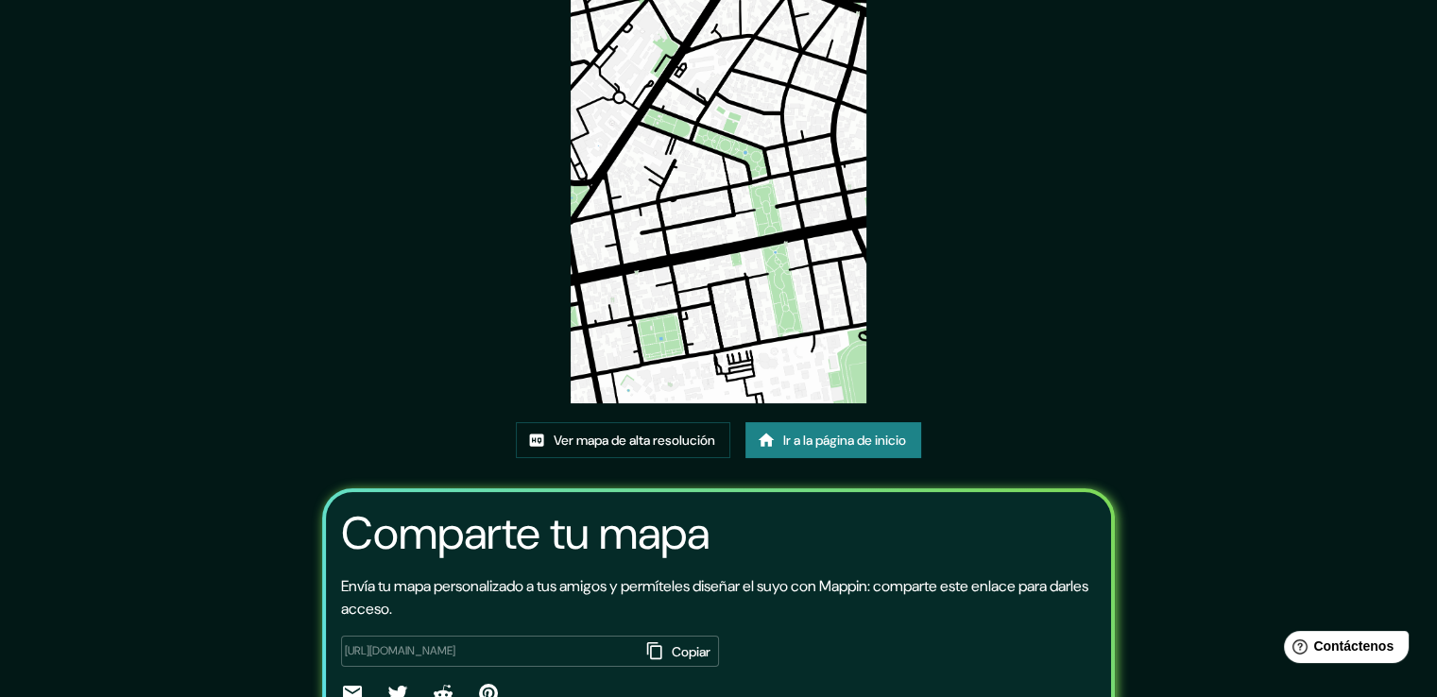
scroll to position [94, 0]
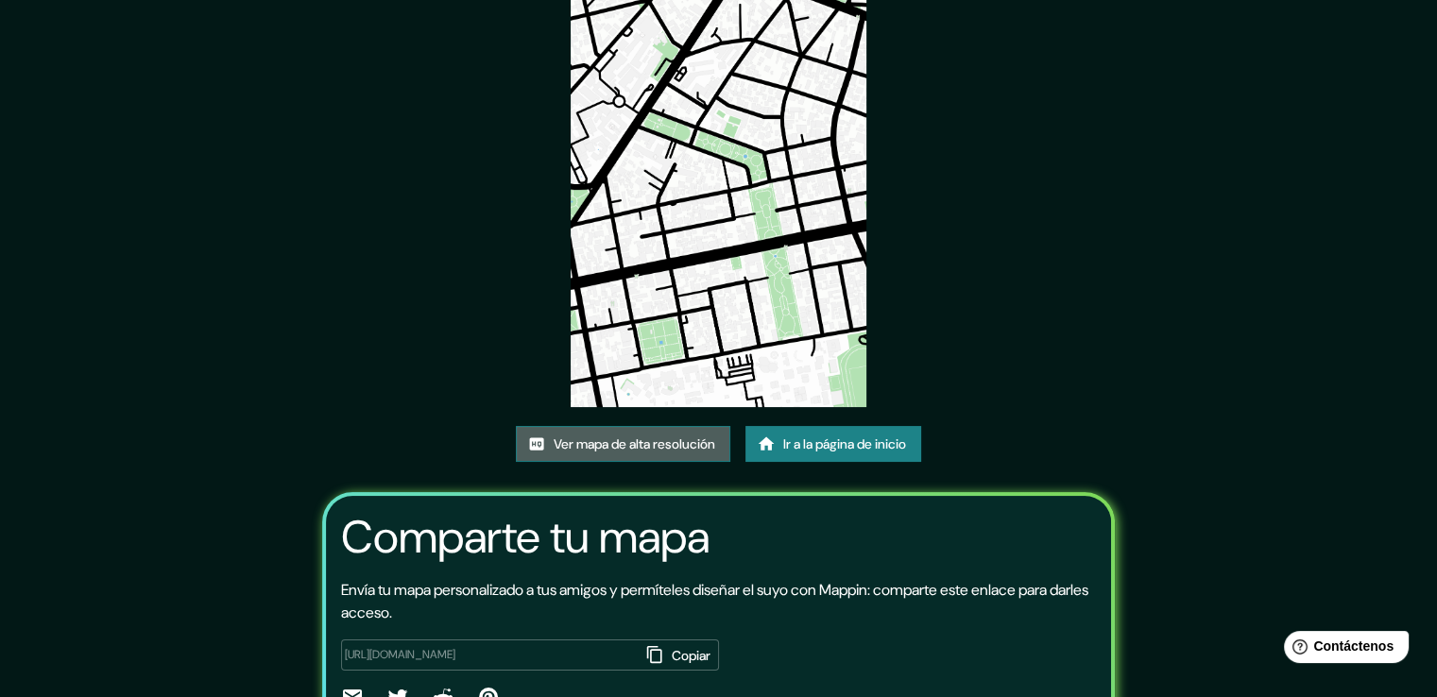
click at [656, 447] on font "Ver mapa de alta resolución" at bounding box center [635, 443] width 162 height 17
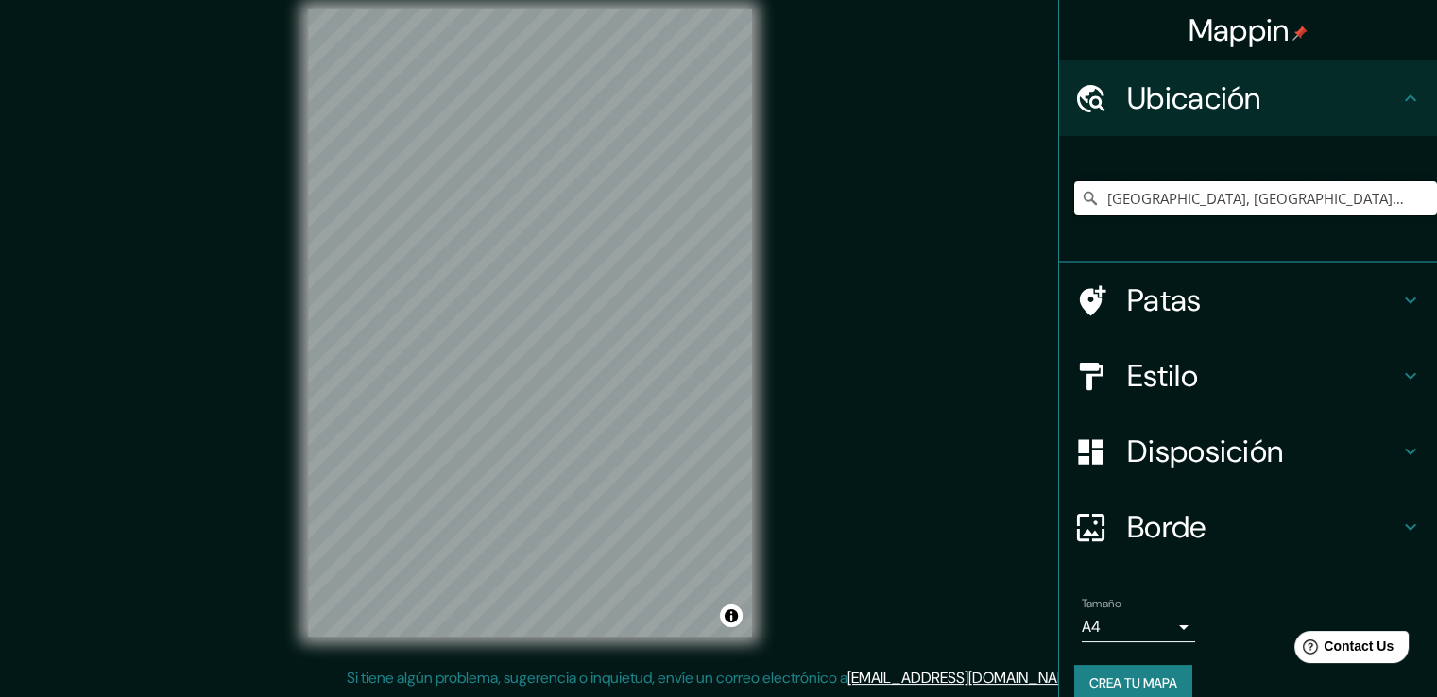
click at [1214, 201] on input "Cochabamba, Departamento de Cochabamba, Bolivia" at bounding box center [1255, 198] width 363 height 34
click at [1081, 194] on icon at bounding box center [1090, 198] width 19 height 19
click at [1243, 205] on input "Cochabamba, Departamento de Cochabamba, Bolivia" at bounding box center [1255, 198] width 363 height 34
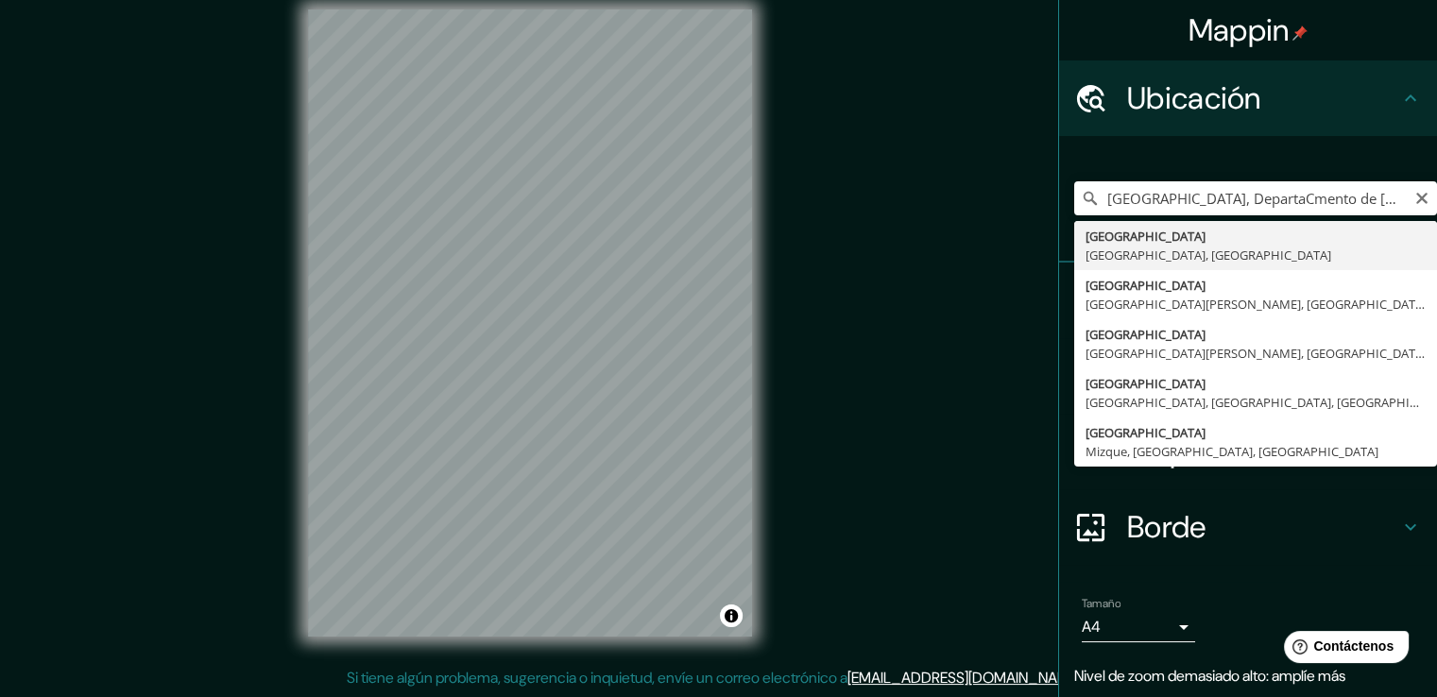
type input "Cochabamba, Departamento de Cochabamba, Bolivia"
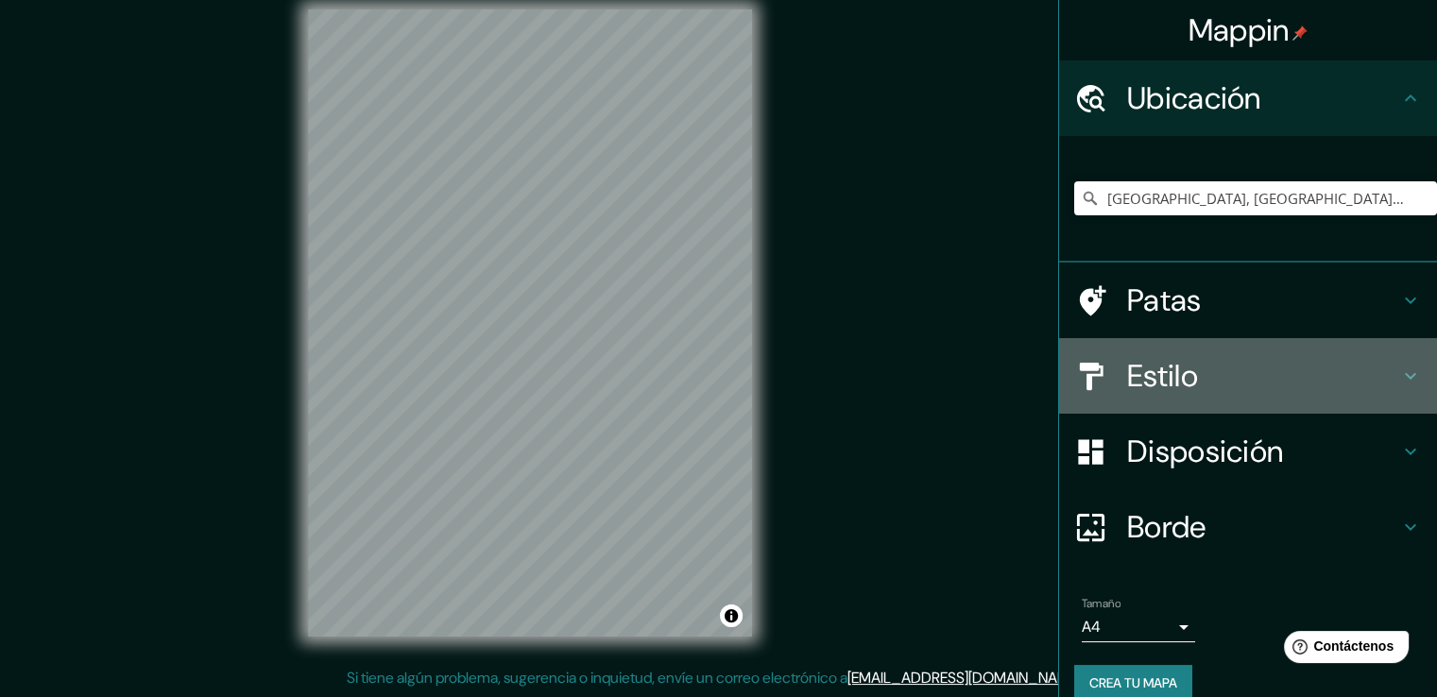
click at [1134, 367] on font "Estilo" at bounding box center [1162, 376] width 71 height 40
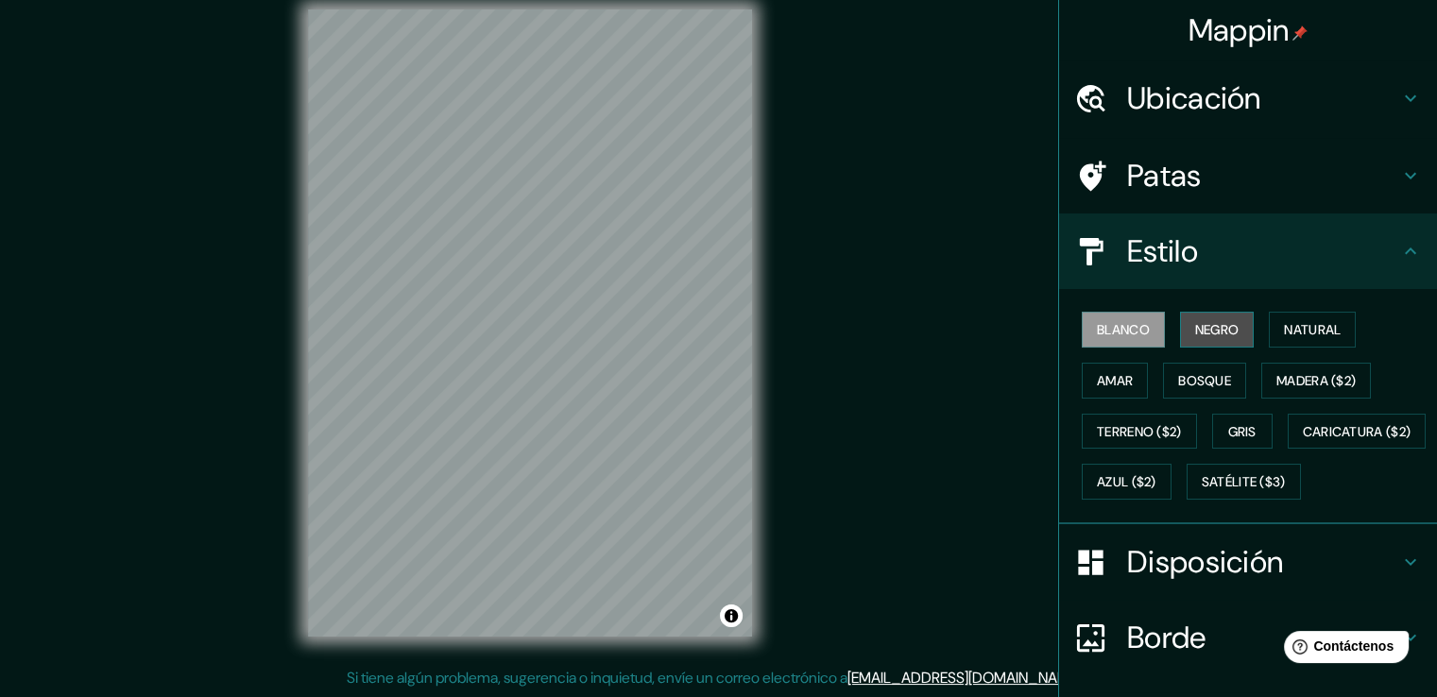
click at [1195, 326] on font "Negro" at bounding box center [1217, 329] width 44 height 17
click at [1110, 388] on font "Amar" at bounding box center [1115, 380] width 36 height 25
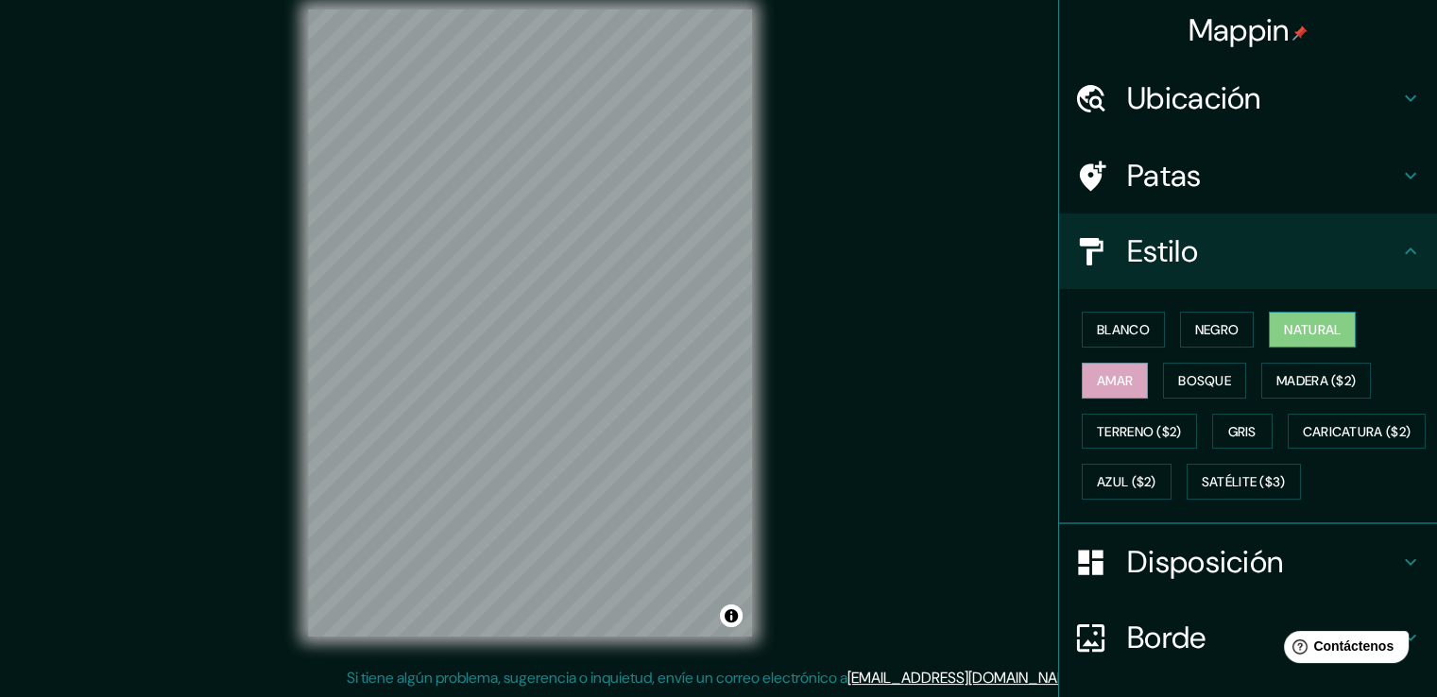
click at [1292, 322] on font "Natural" at bounding box center [1312, 329] width 57 height 17
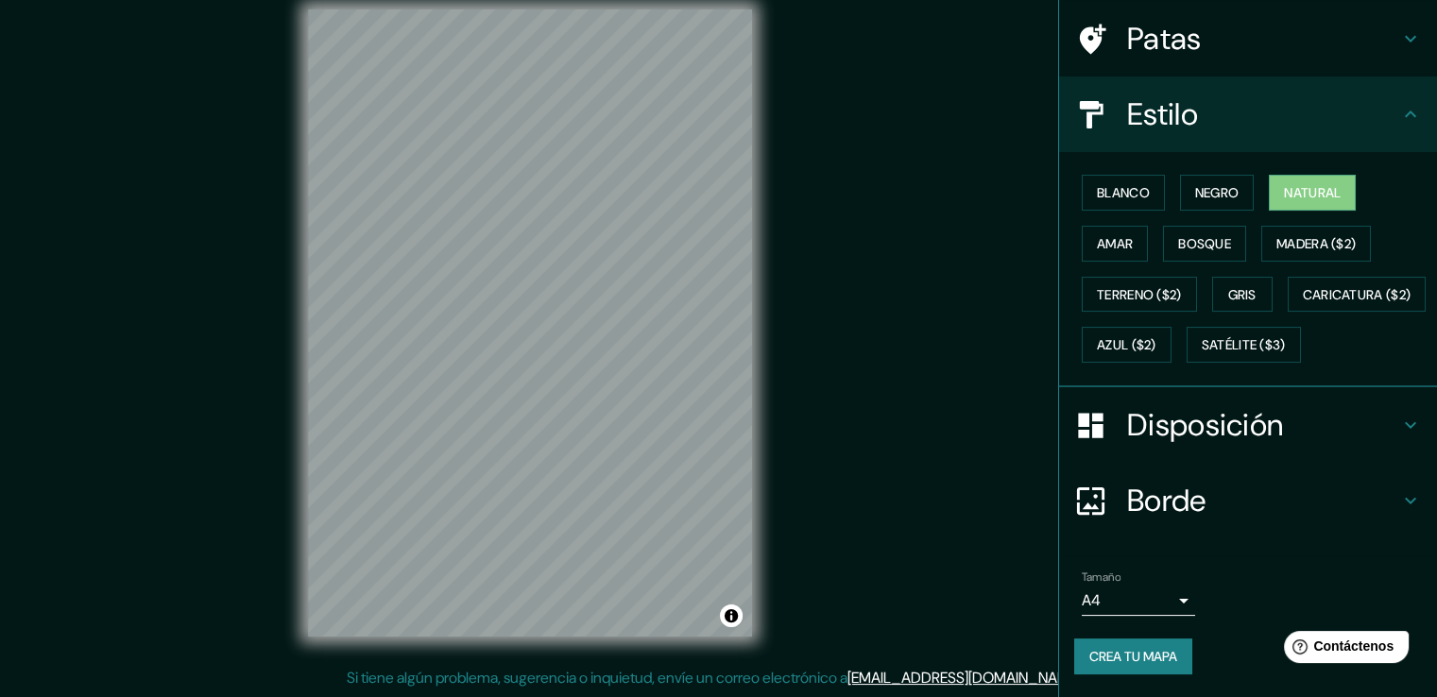
scroll to position [183, 0]
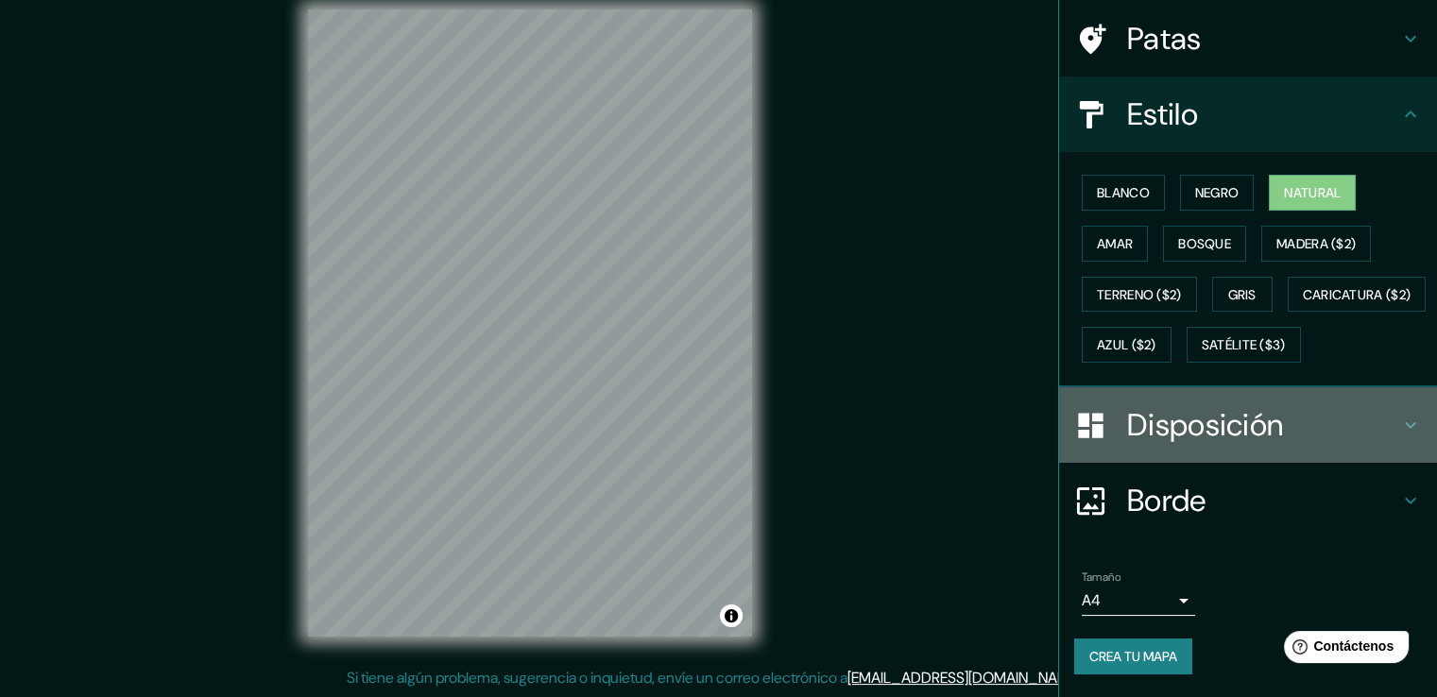
click at [1145, 435] on font "Disposición" at bounding box center [1205, 425] width 156 height 40
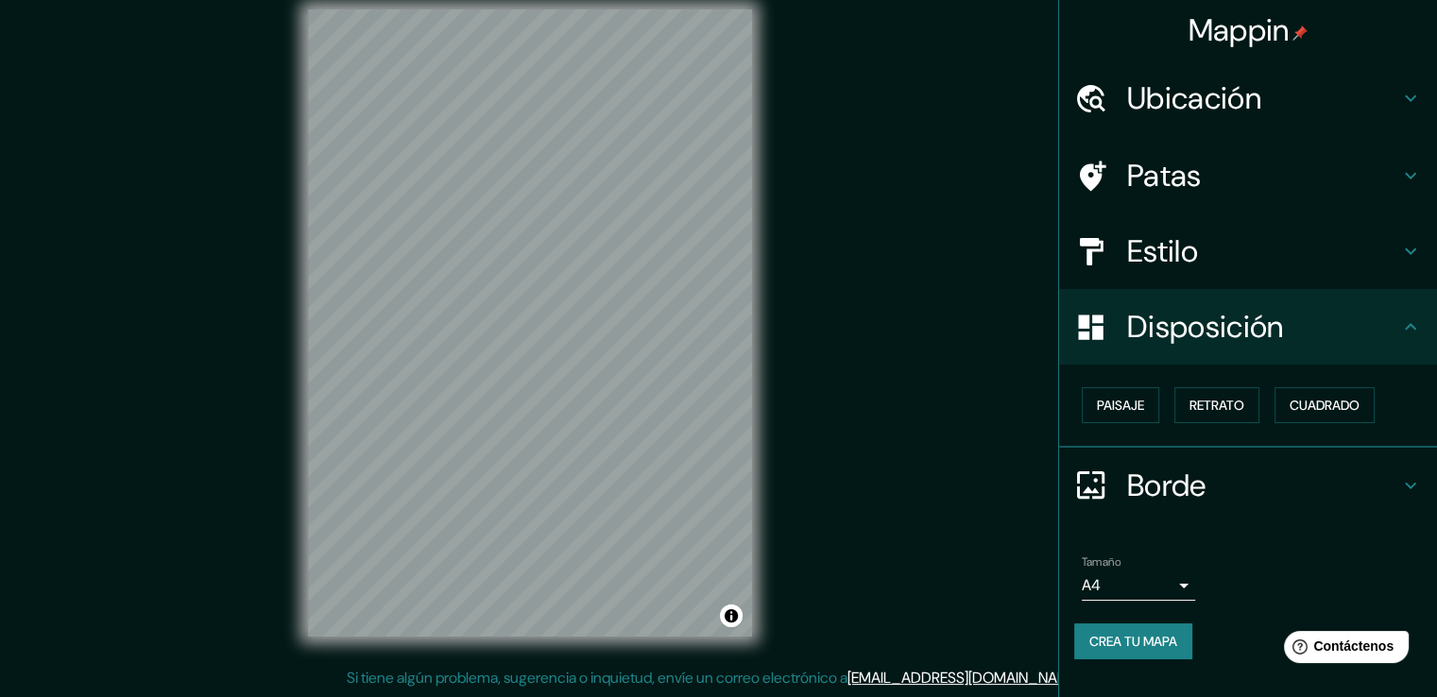
scroll to position [0, 0]
click at [1128, 403] on font "Paisaje" at bounding box center [1120, 405] width 47 height 17
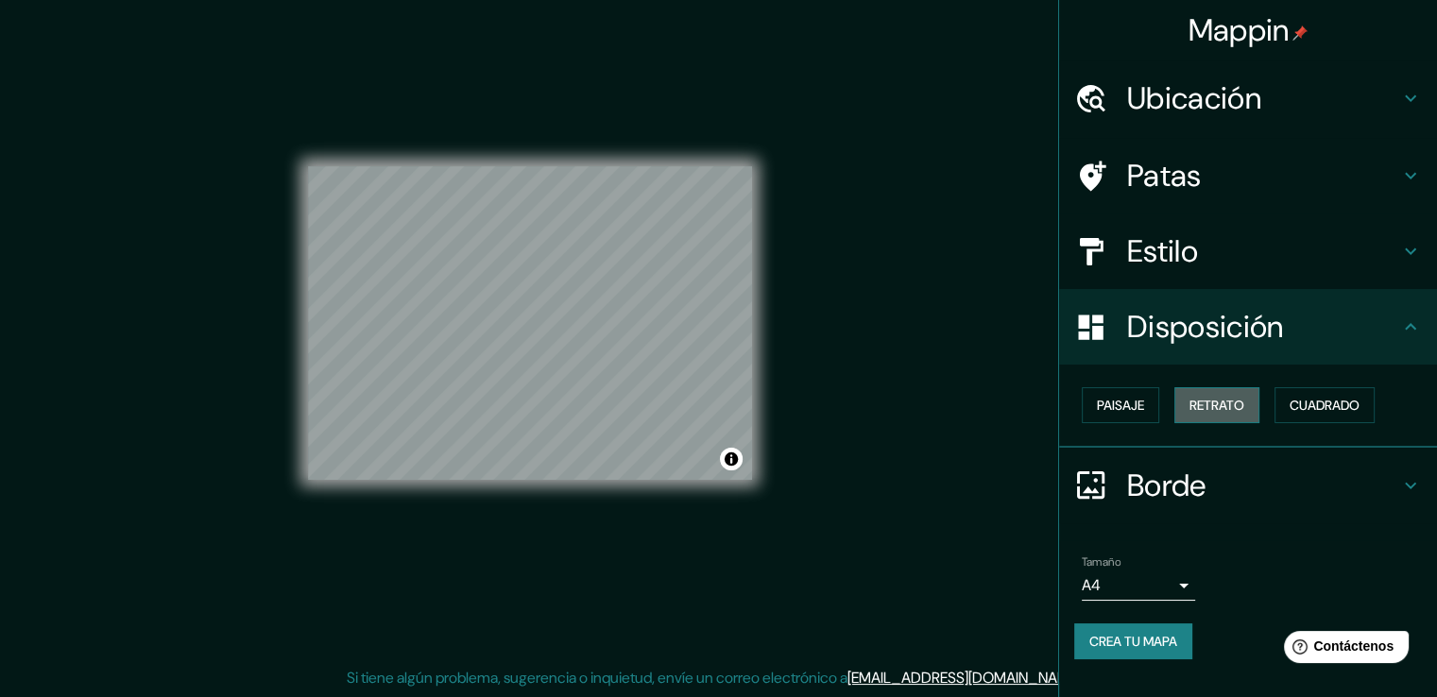
click at [1199, 405] on font "Retrato" at bounding box center [1216, 405] width 55 height 17
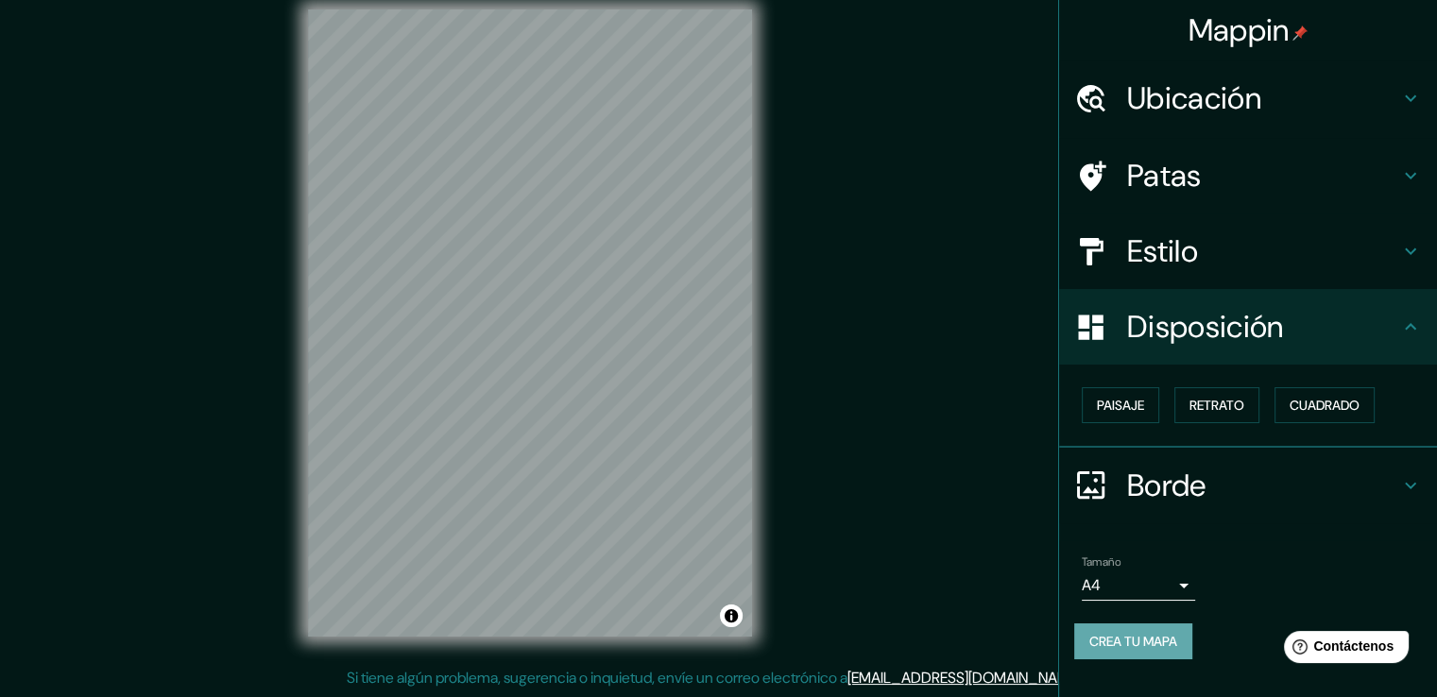
click at [1166, 639] on font "Crea tu mapa" at bounding box center [1133, 641] width 88 height 17
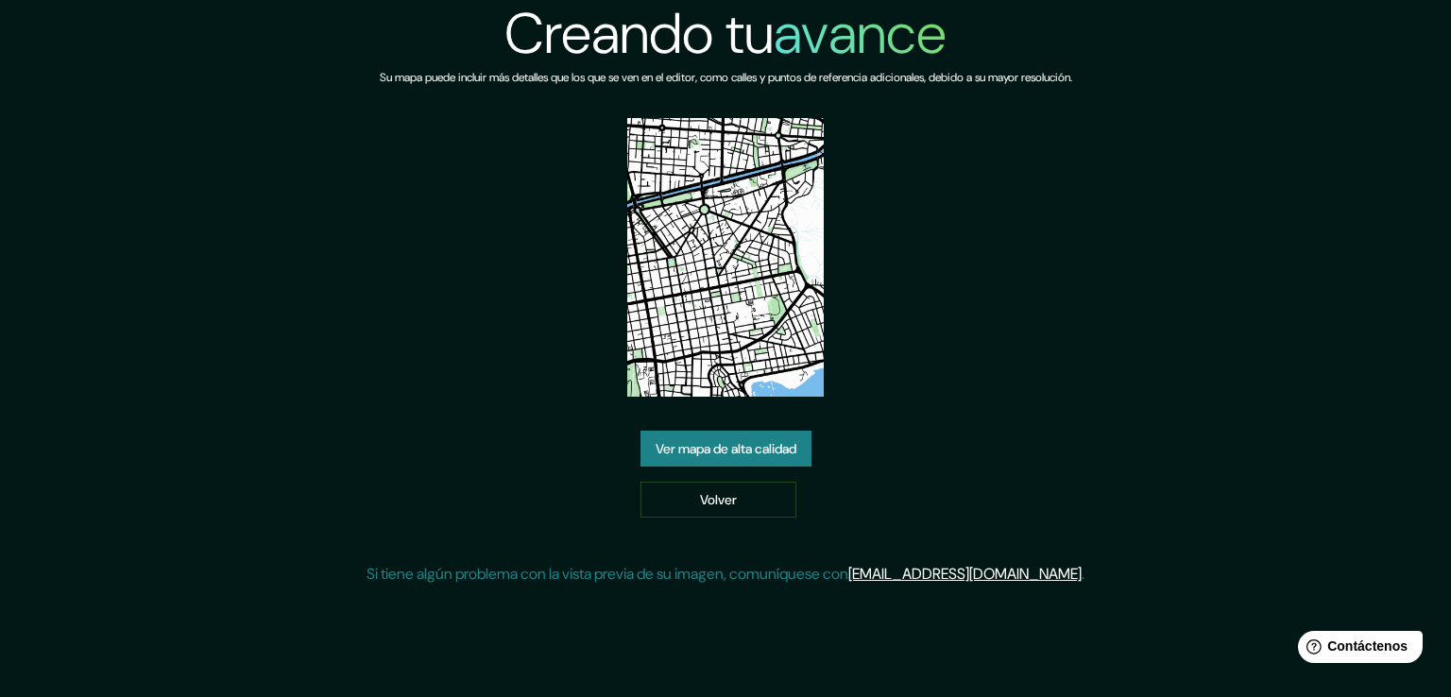
click at [750, 448] on font "Ver mapa de alta calidad" at bounding box center [726, 448] width 141 height 17
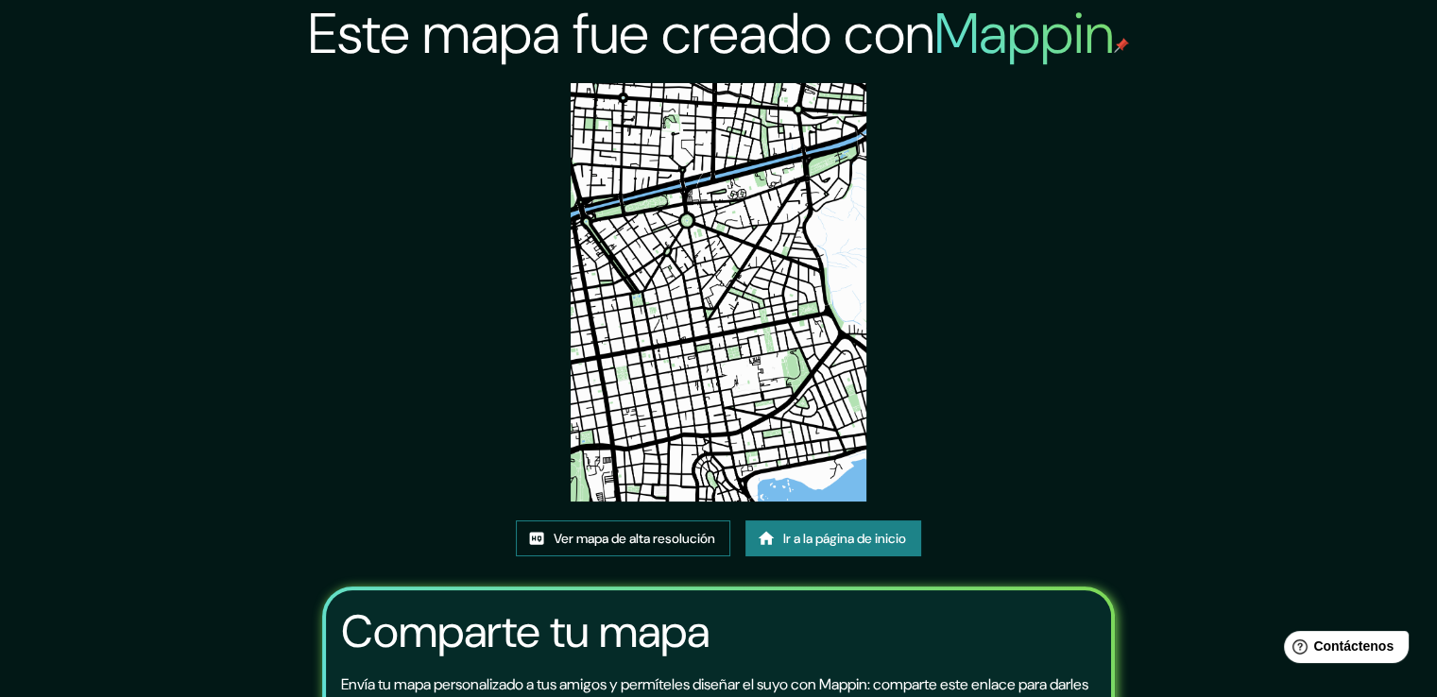
click at [626, 537] on font "Ver mapa de alta resolución" at bounding box center [635, 538] width 162 height 17
